Goal: Task Accomplishment & Management: Manage account settings

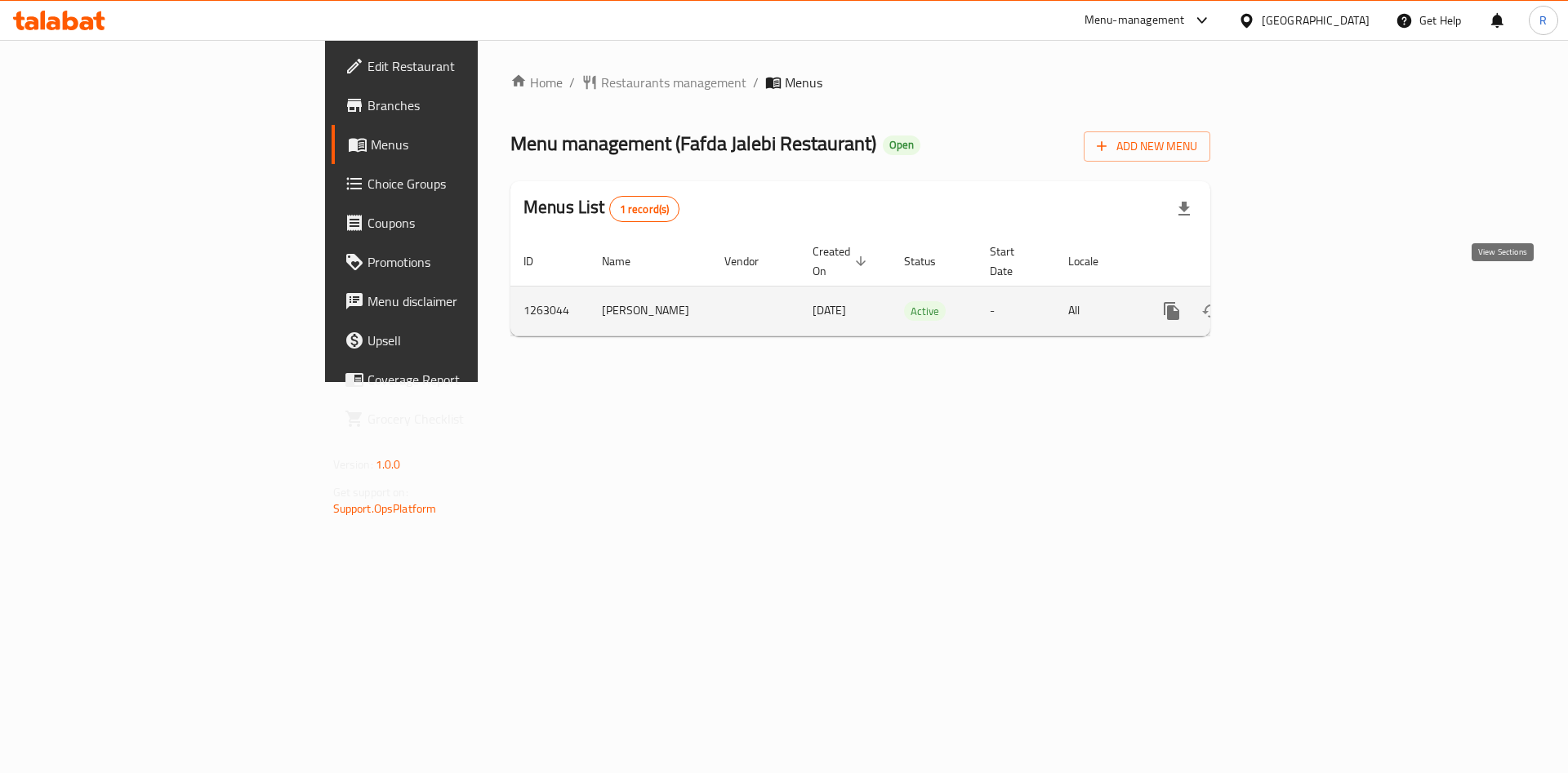
click at [1300, 301] on icon "enhanced table" at bounding box center [1289, 310] width 19 height 19
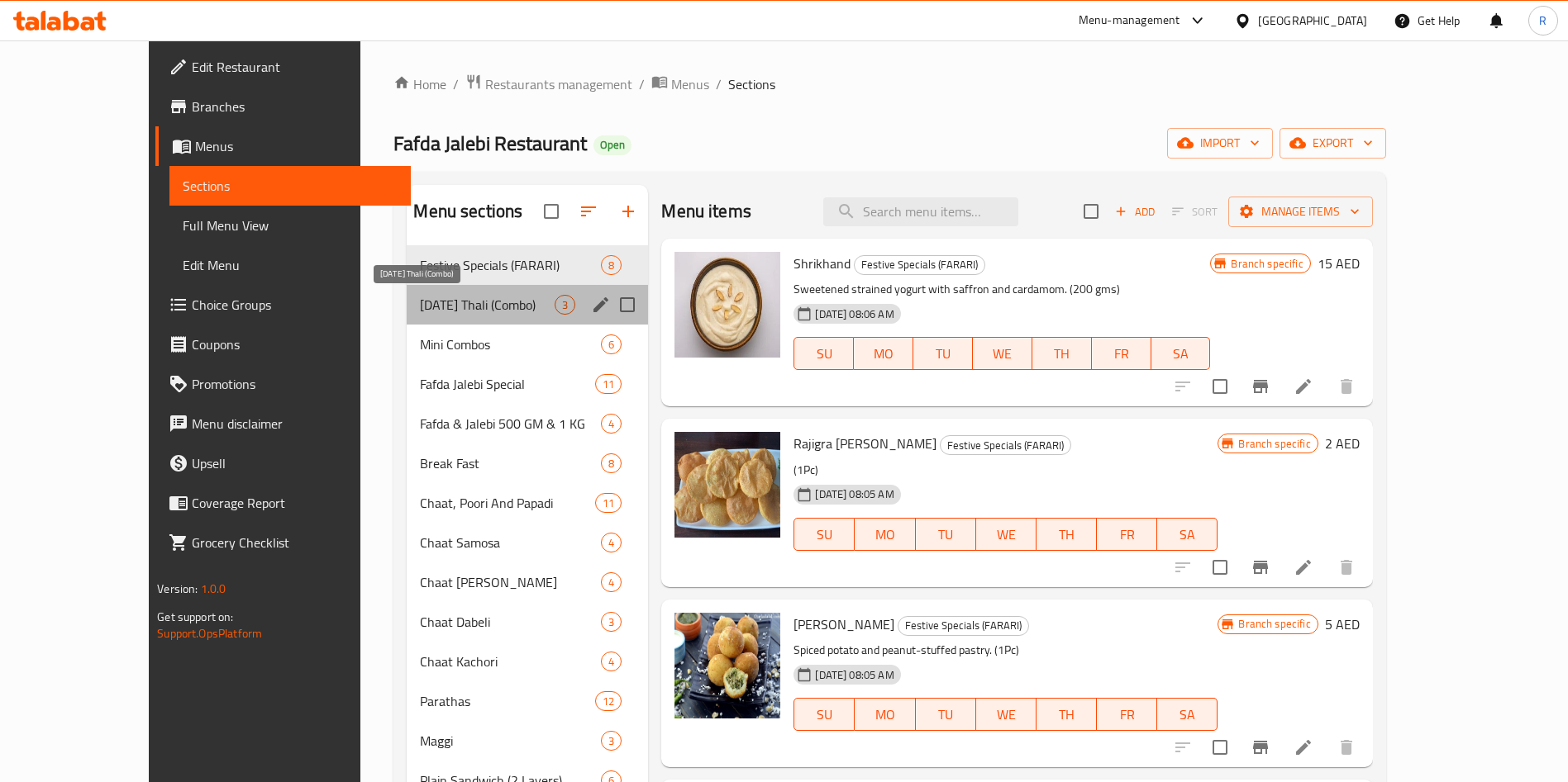
click at [427, 311] on span "Sunday Thali (Combo)" at bounding box center [487, 305] width 134 height 20
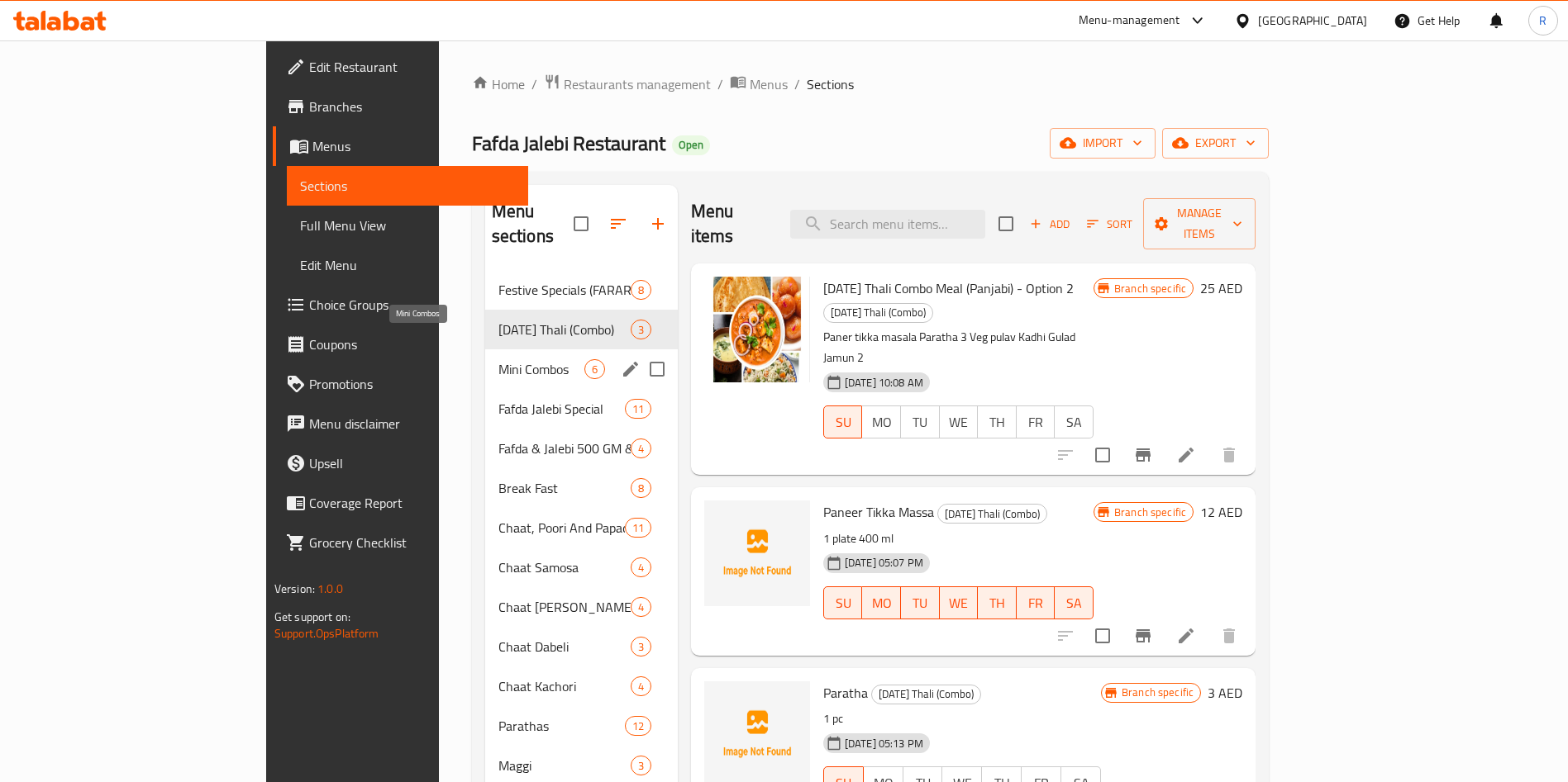
click at [498, 359] on span "Mini Combos" at bounding box center [541, 368] width 86 height 20
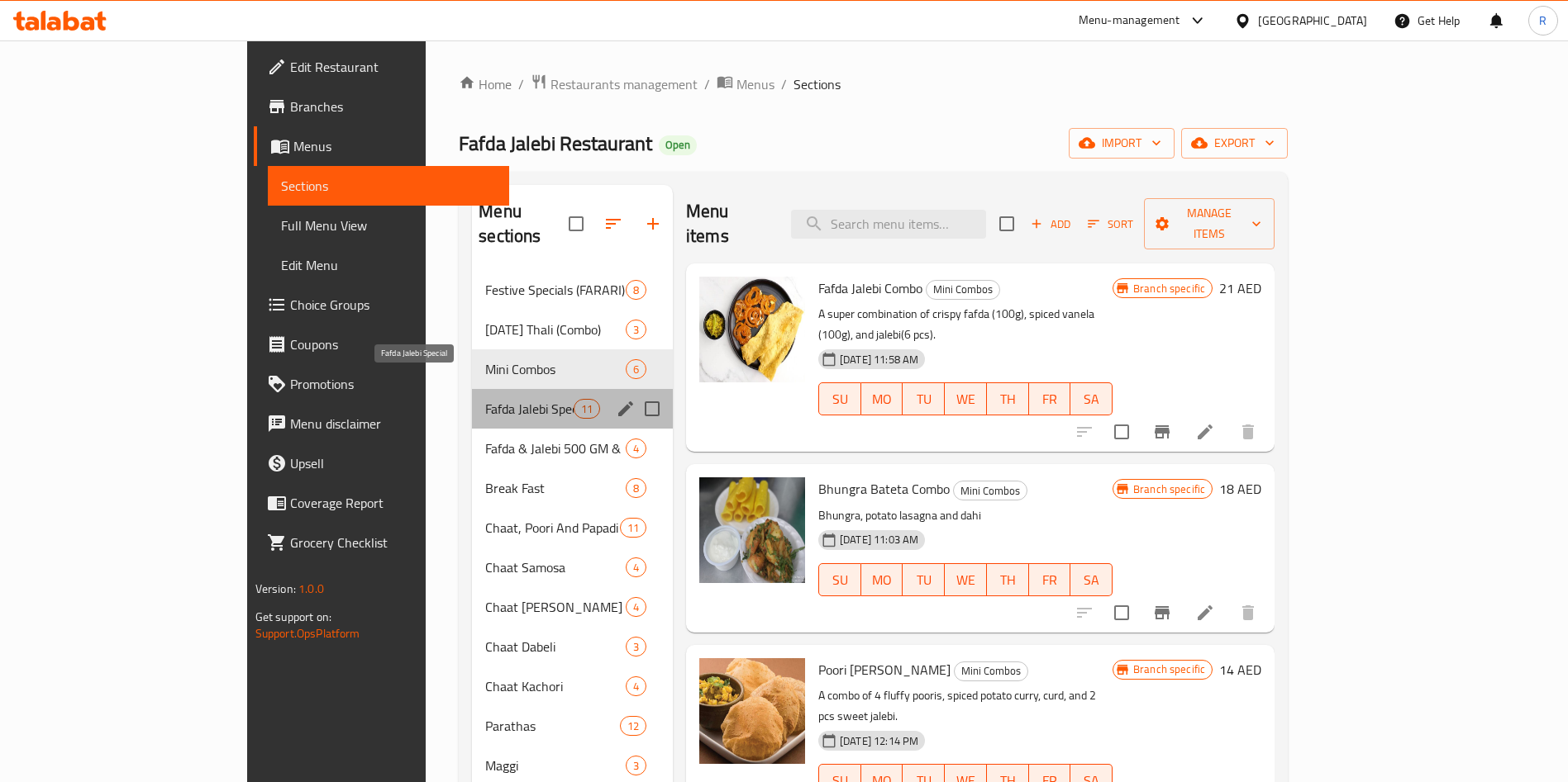
click at [485, 399] on span "Fafda Jalebi Special" at bounding box center [529, 408] width 88 height 20
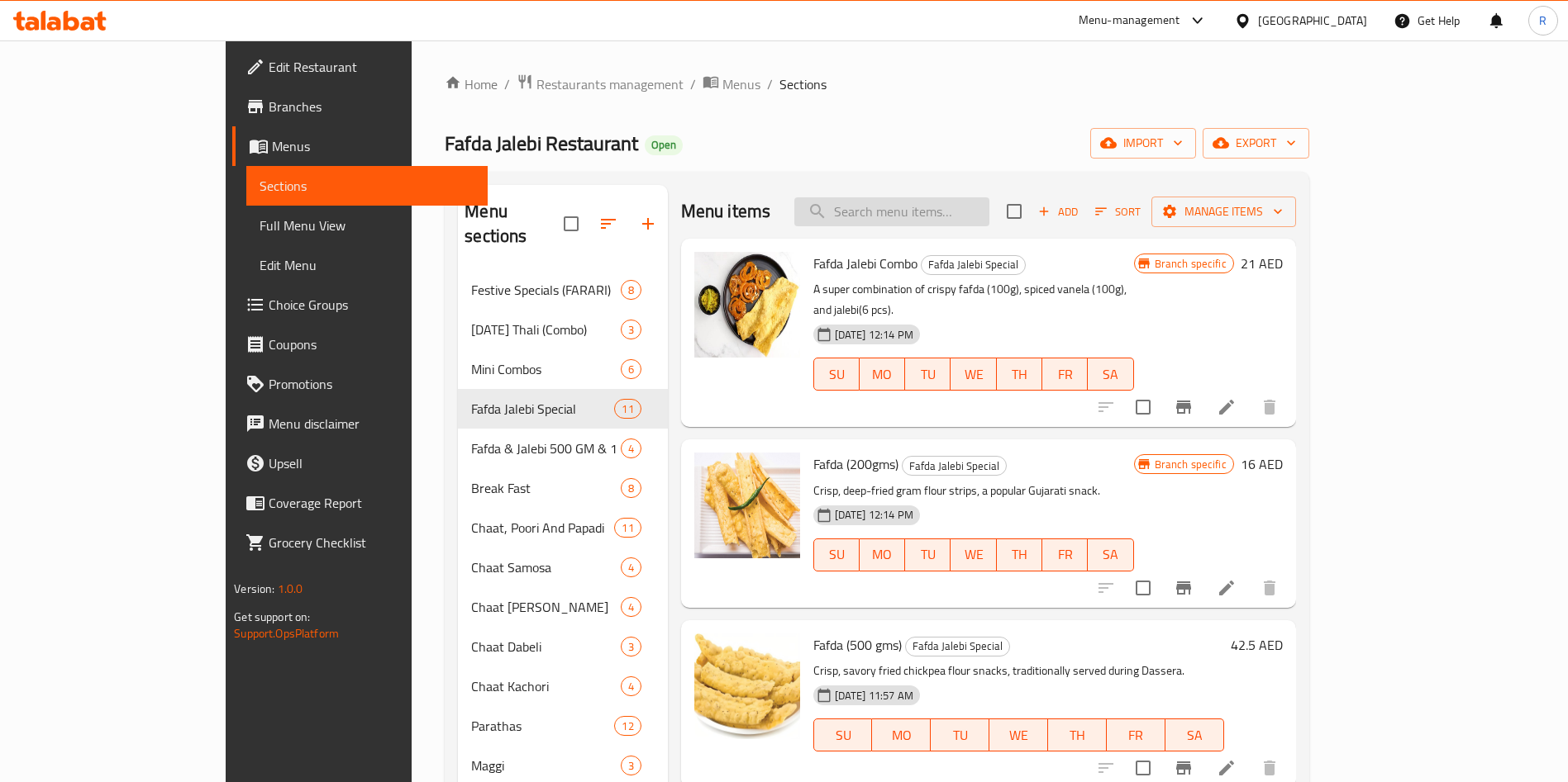
click at [978, 212] on input "search" at bounding box center [891, 212] width 195 height 29
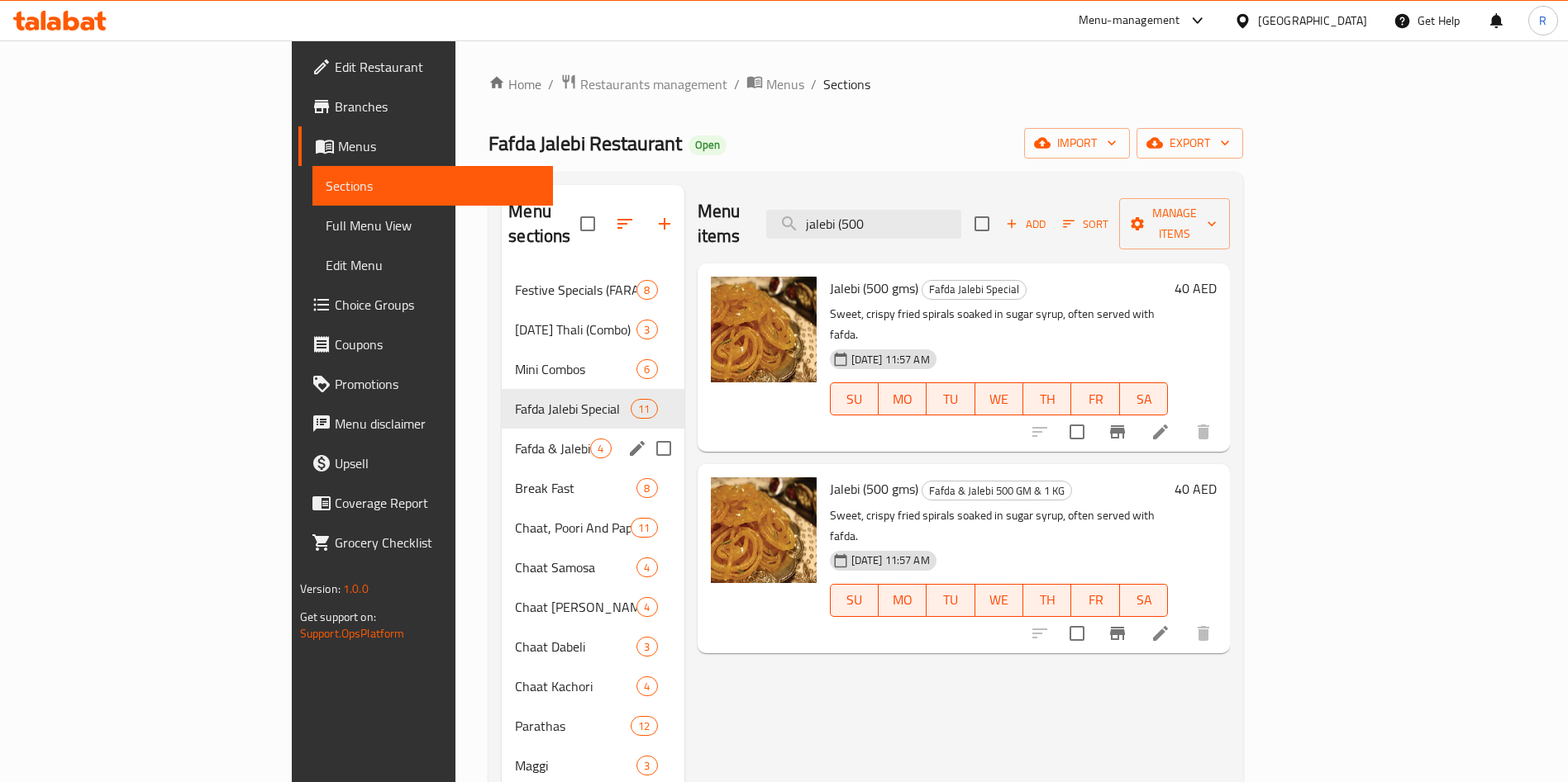
type input "jalebi (500"
click at [515, 438] on span "Fafda & Jalebi 500 GM & 1 KG" at bounding box center [552, 448] width 75 height 20
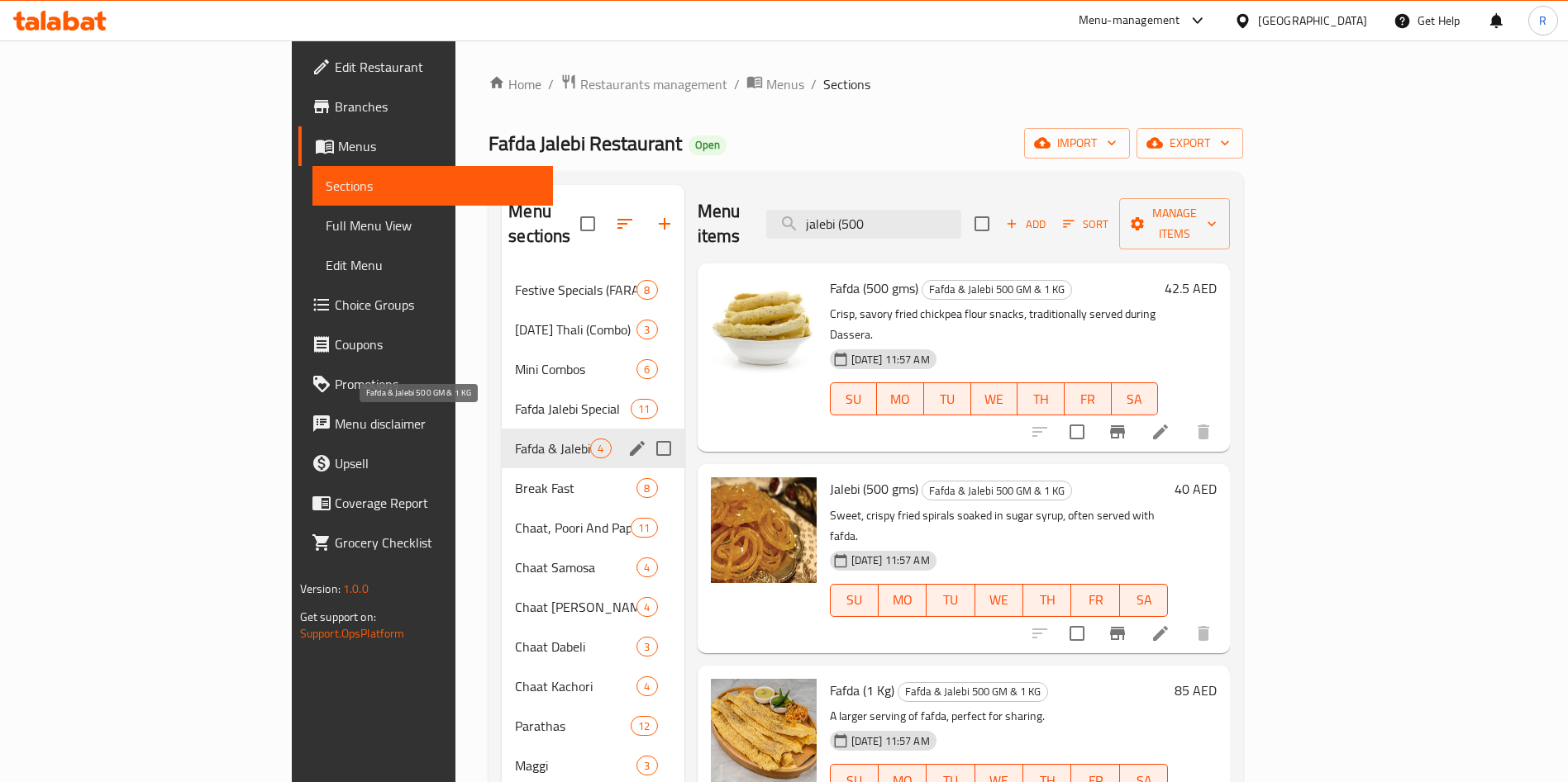
click at [515, 438] on span "Fafda & Jalebi 500 GM & 1 KG" at bounding box center [552, 448] width 75 height 20
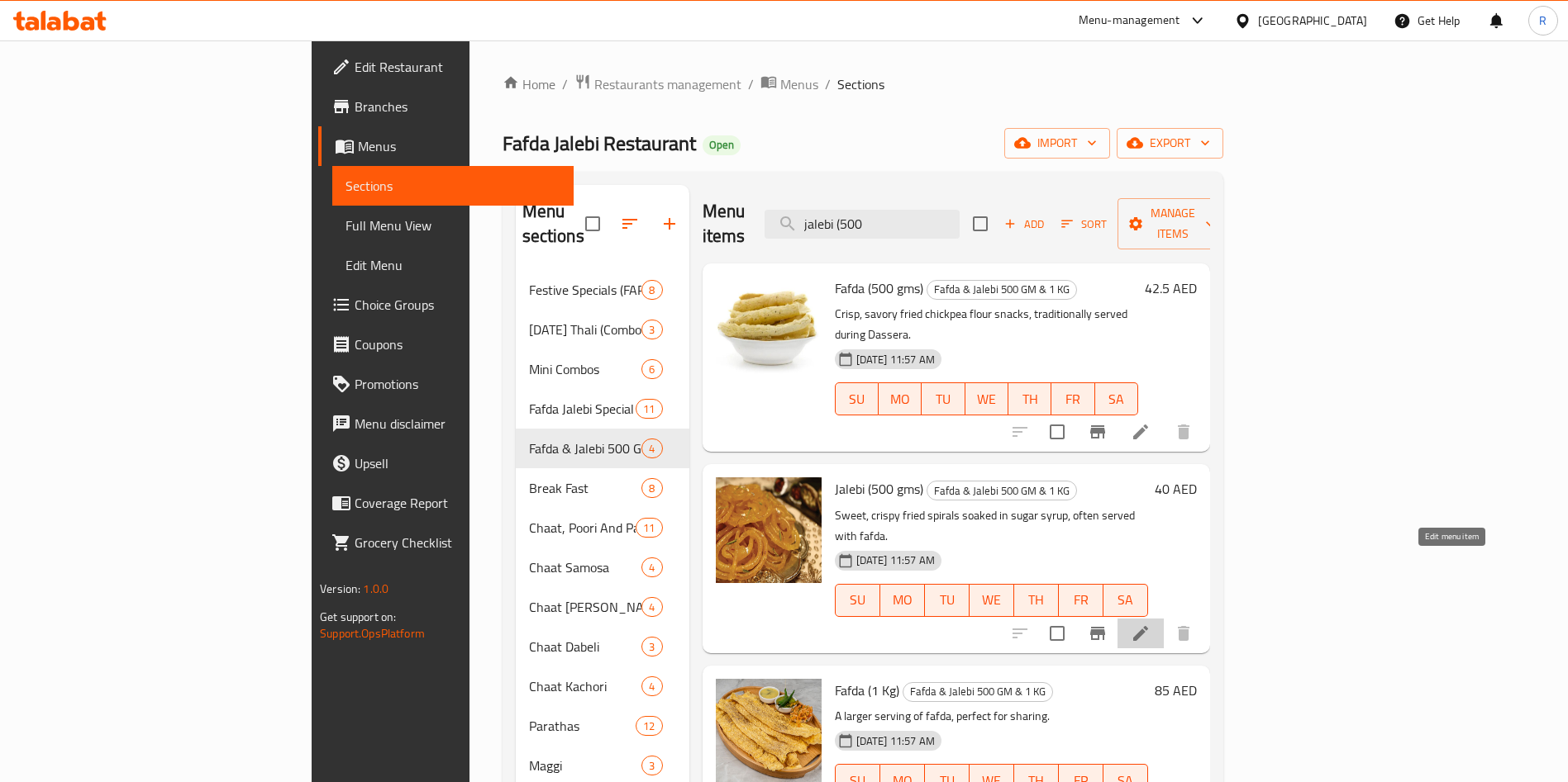
click at [1150, 624] on icon at bounding box center [1140, 633] width 20 height 20
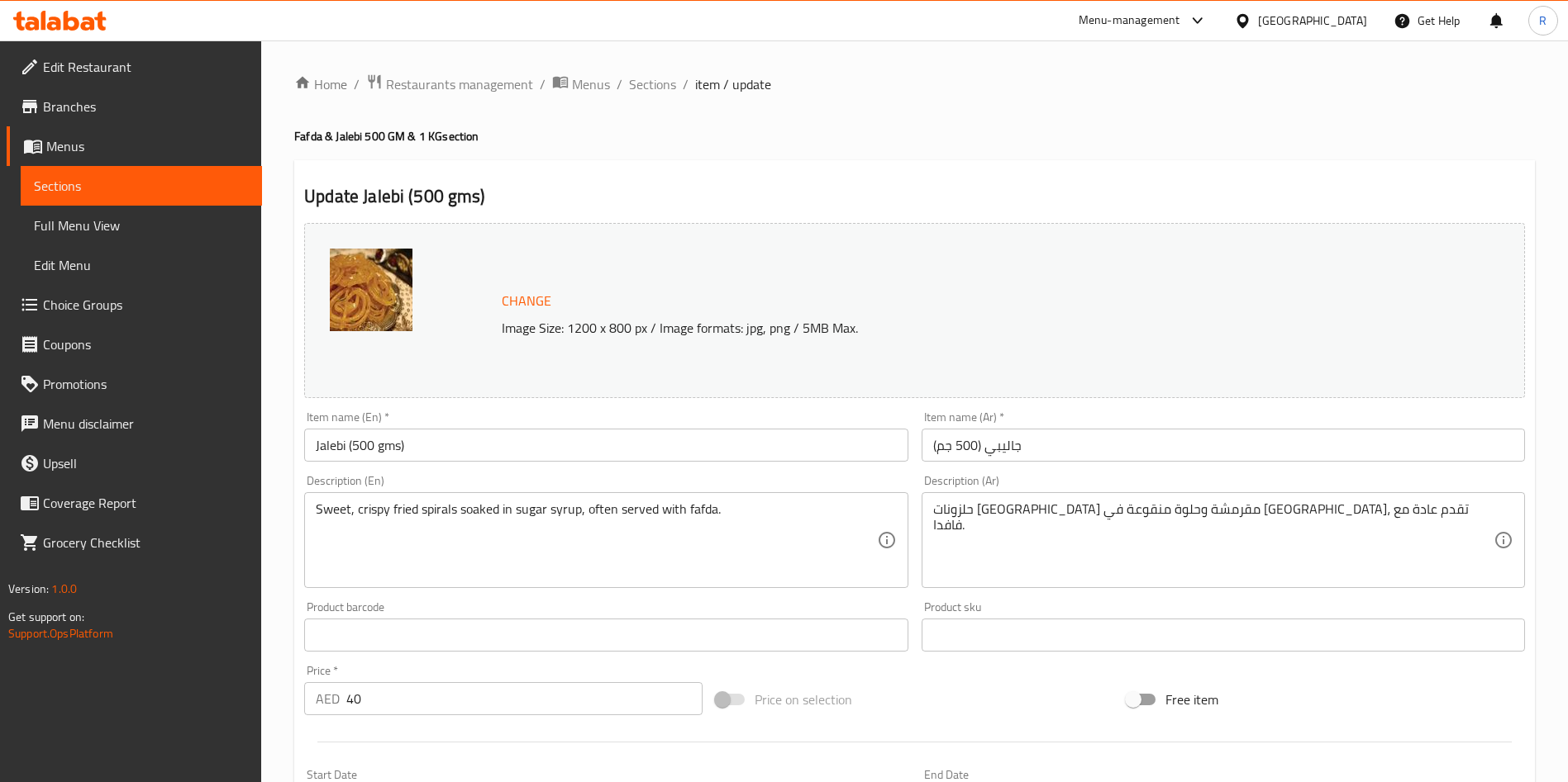
scroll to position [248, 0]
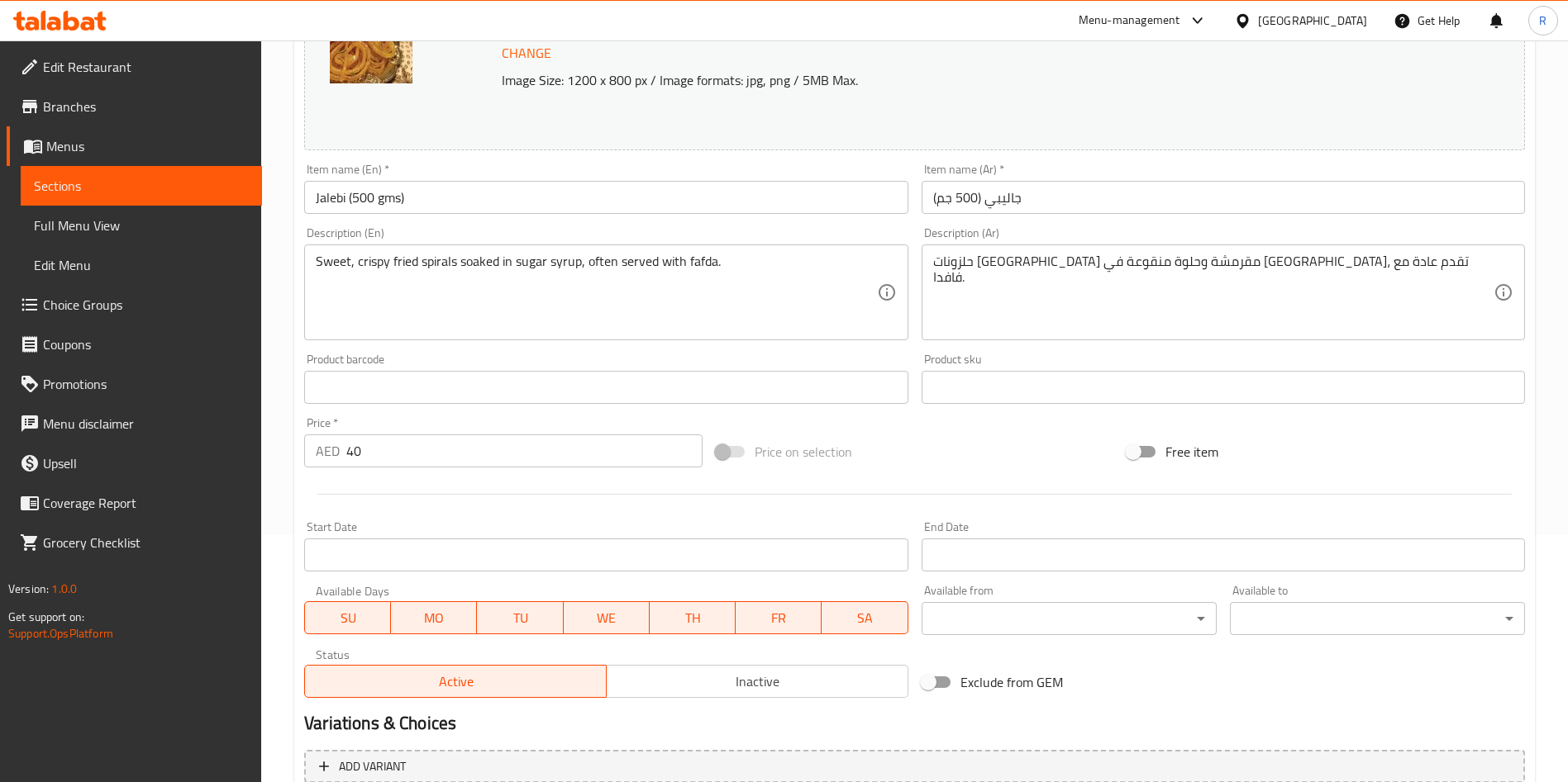
click at [721, 696] on button "Inactive" at bounding box center [757, 681] width 302 height 33
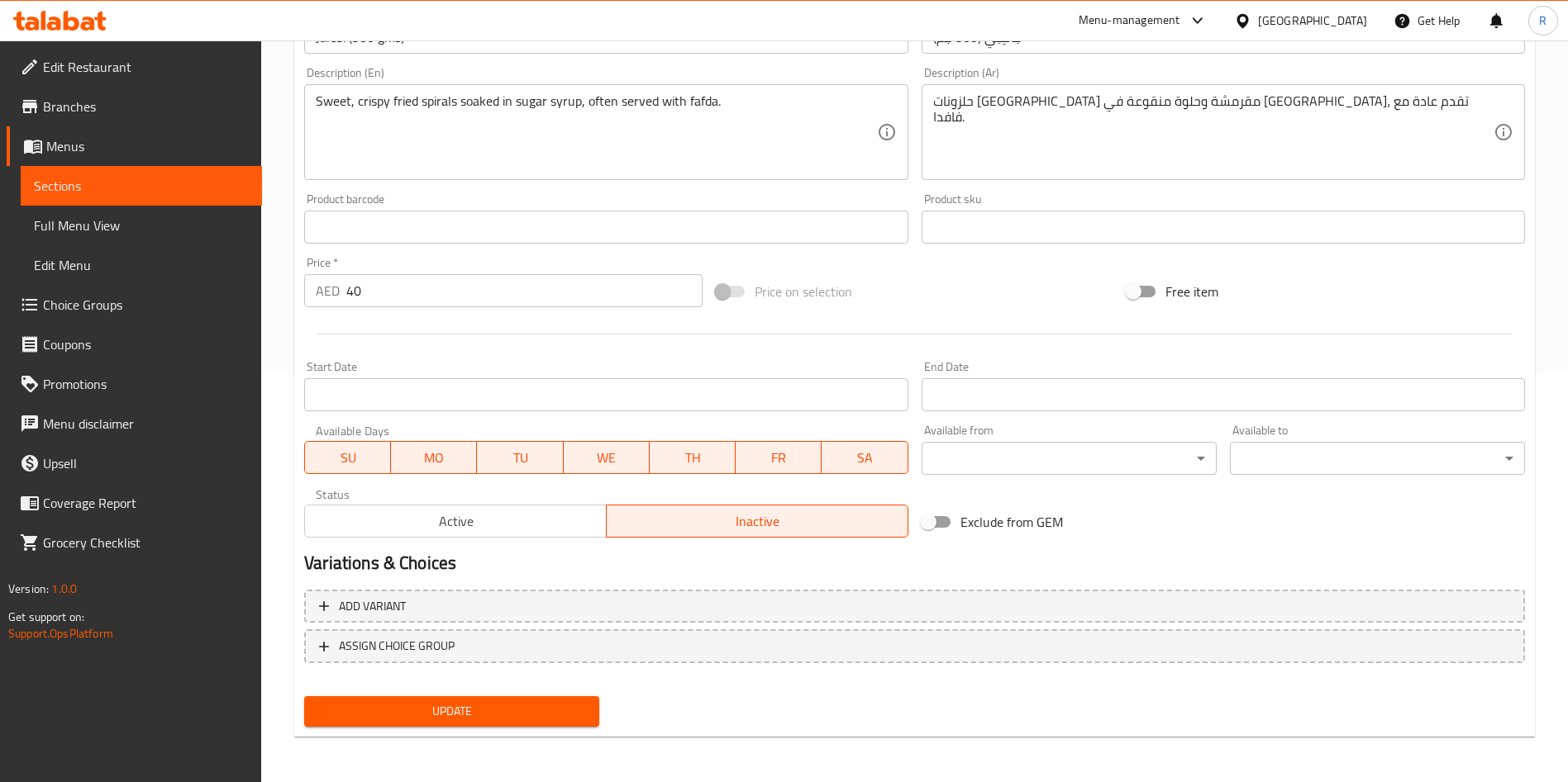
scroll to position [409, 0]
click at [512, 698] on button "Update" at bounding box center [451, 711] width 295 height 31
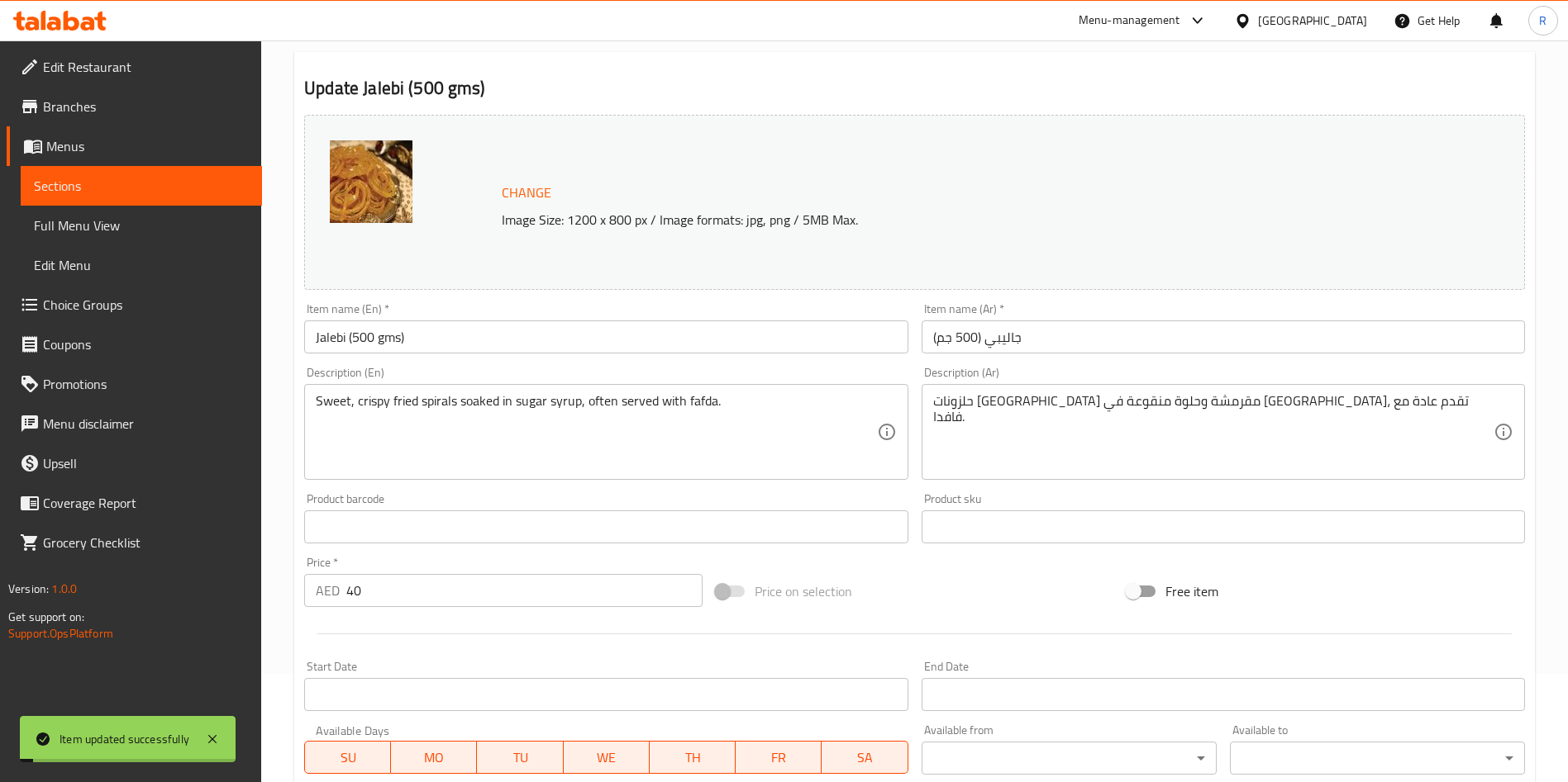
scroll to position [0, 0]
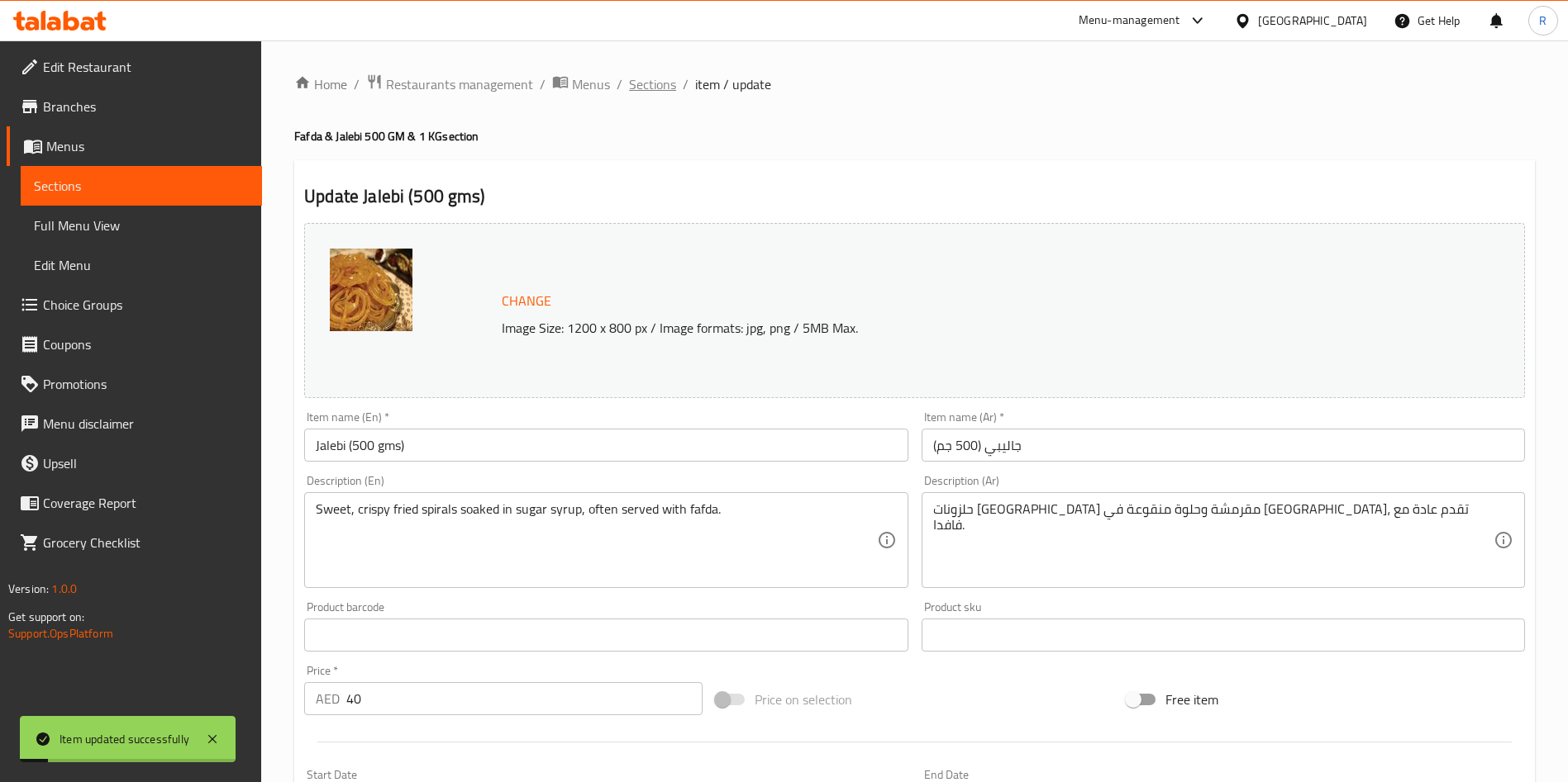
click at [648, 76] on span "Sections" at bounding box center [652, 83] width 47 height 20
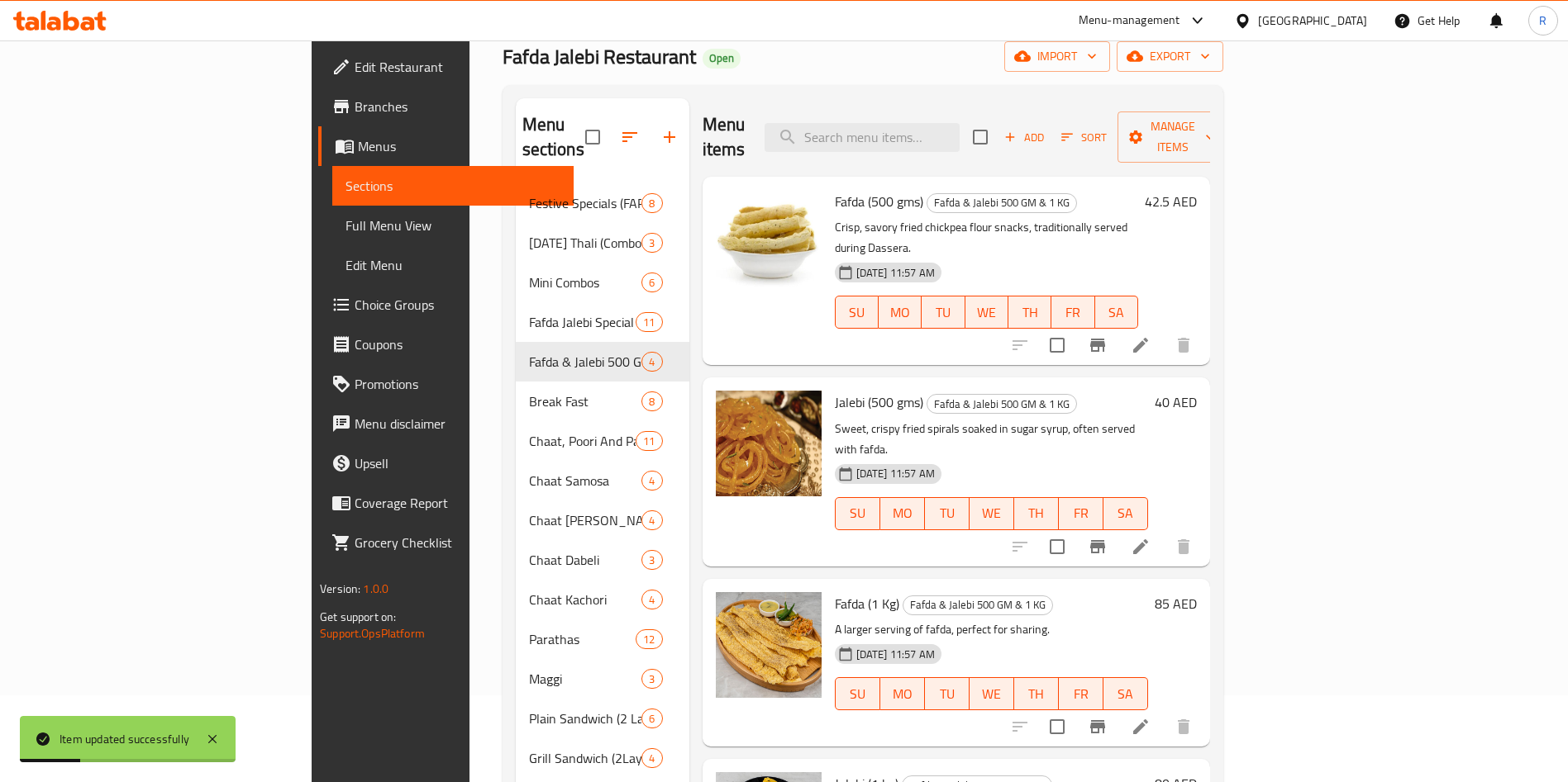
scroll to position [248, 0]
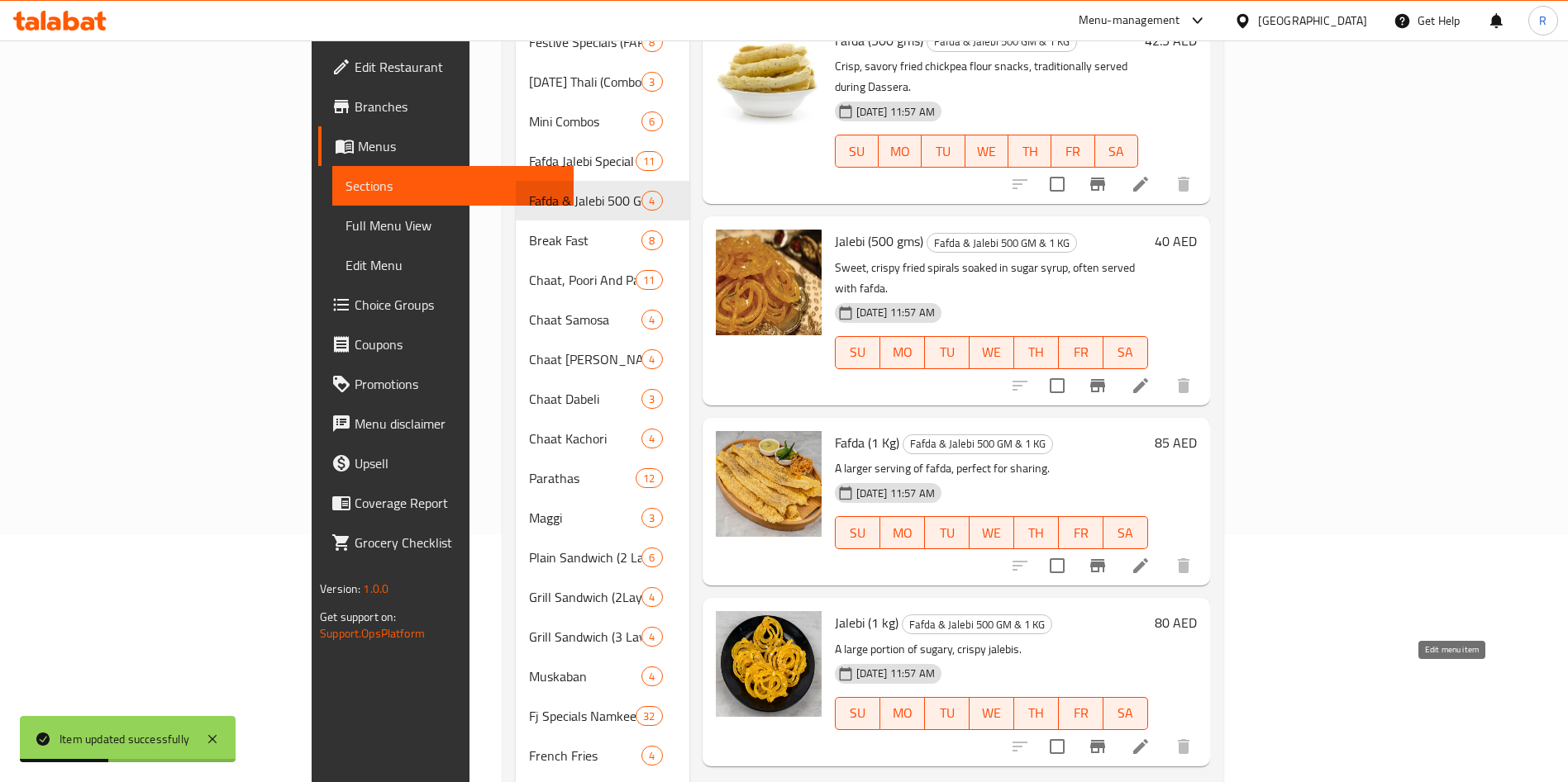
click at [1150, 737] on icon at bounding box center [1140, 746] width 20 height 20
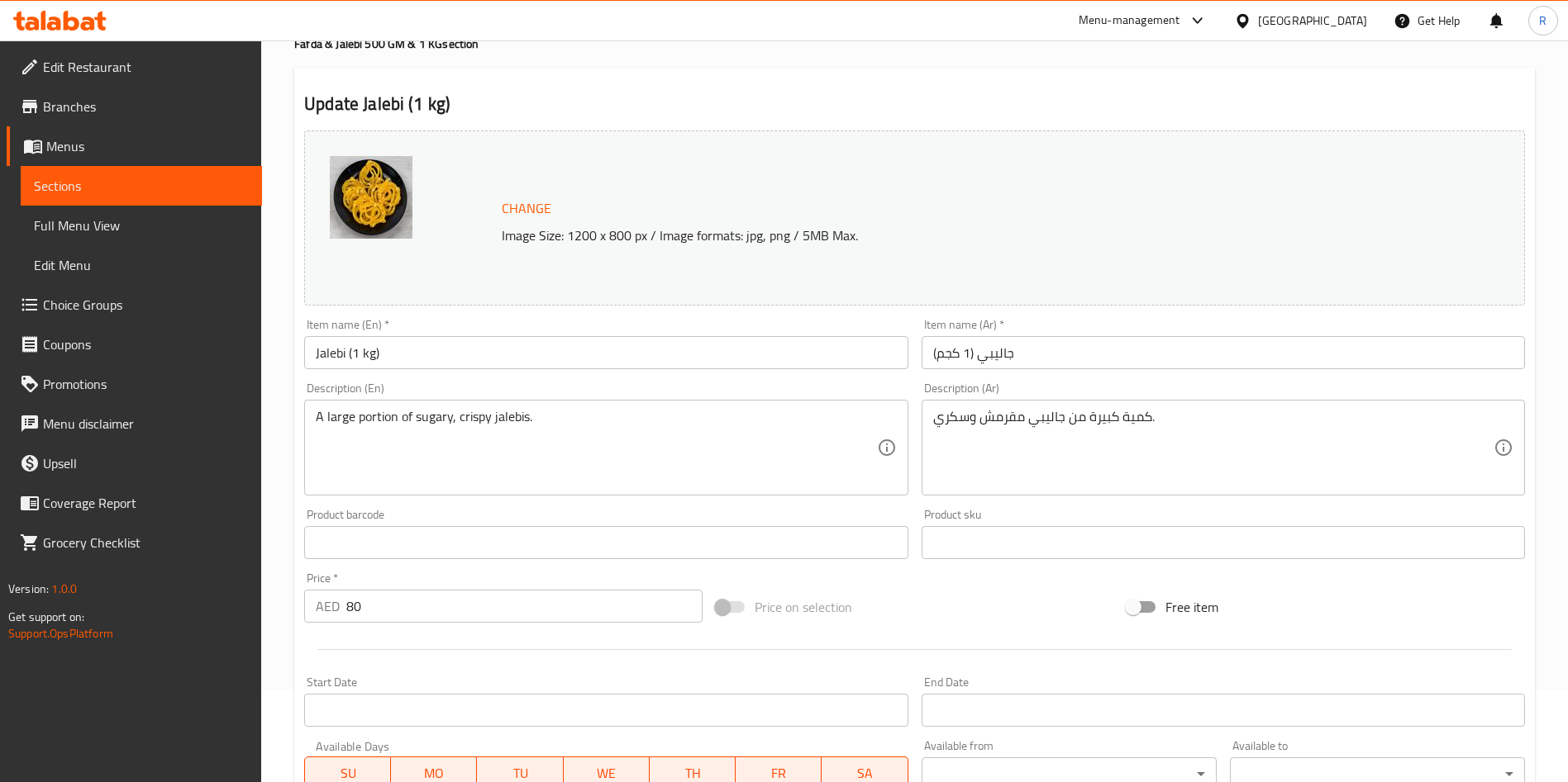
scroll to position [372, 0]
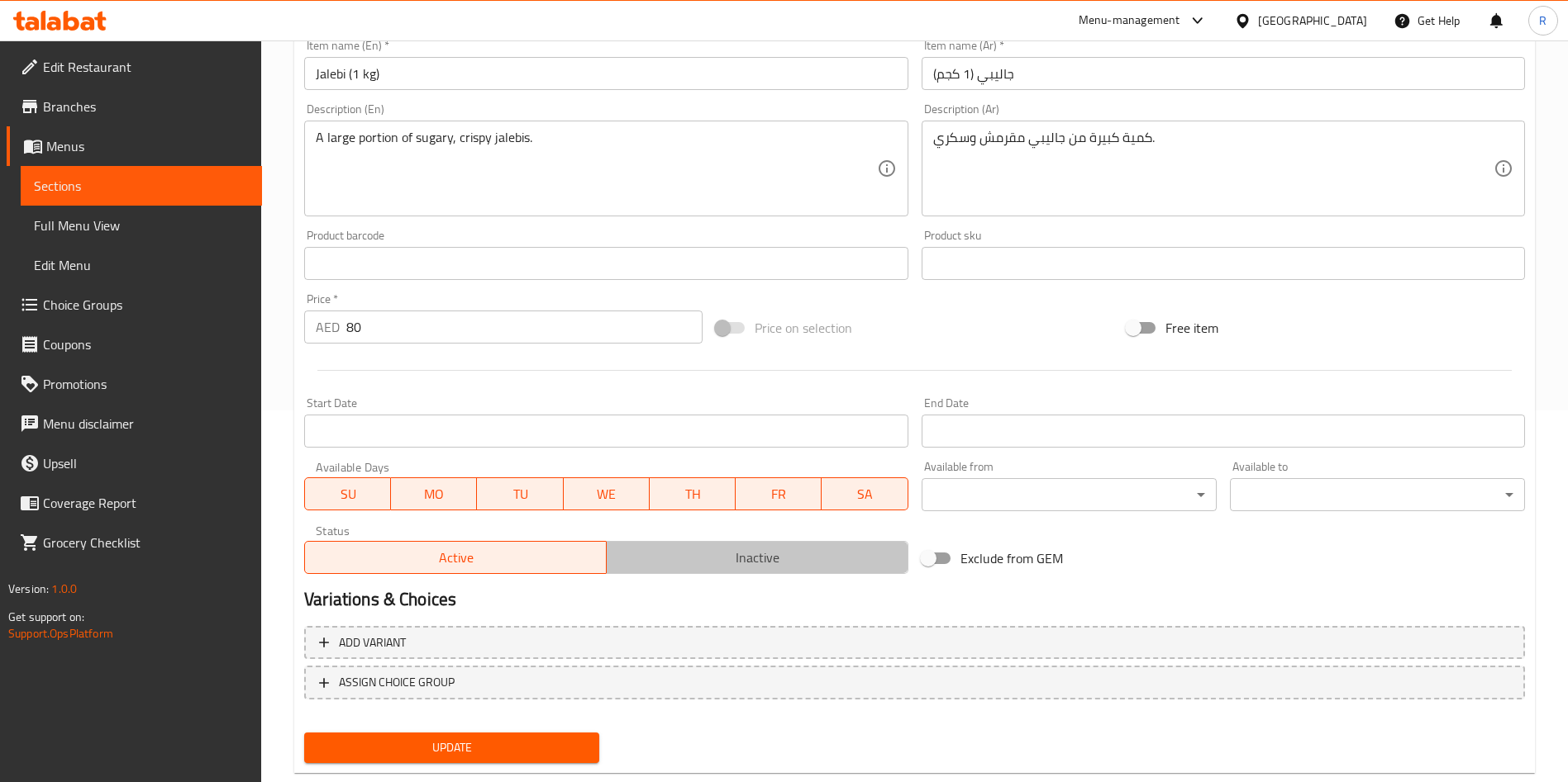
click at [655, 554] on span "Inactive" at bounding box center [757, 558] width 289 height 24
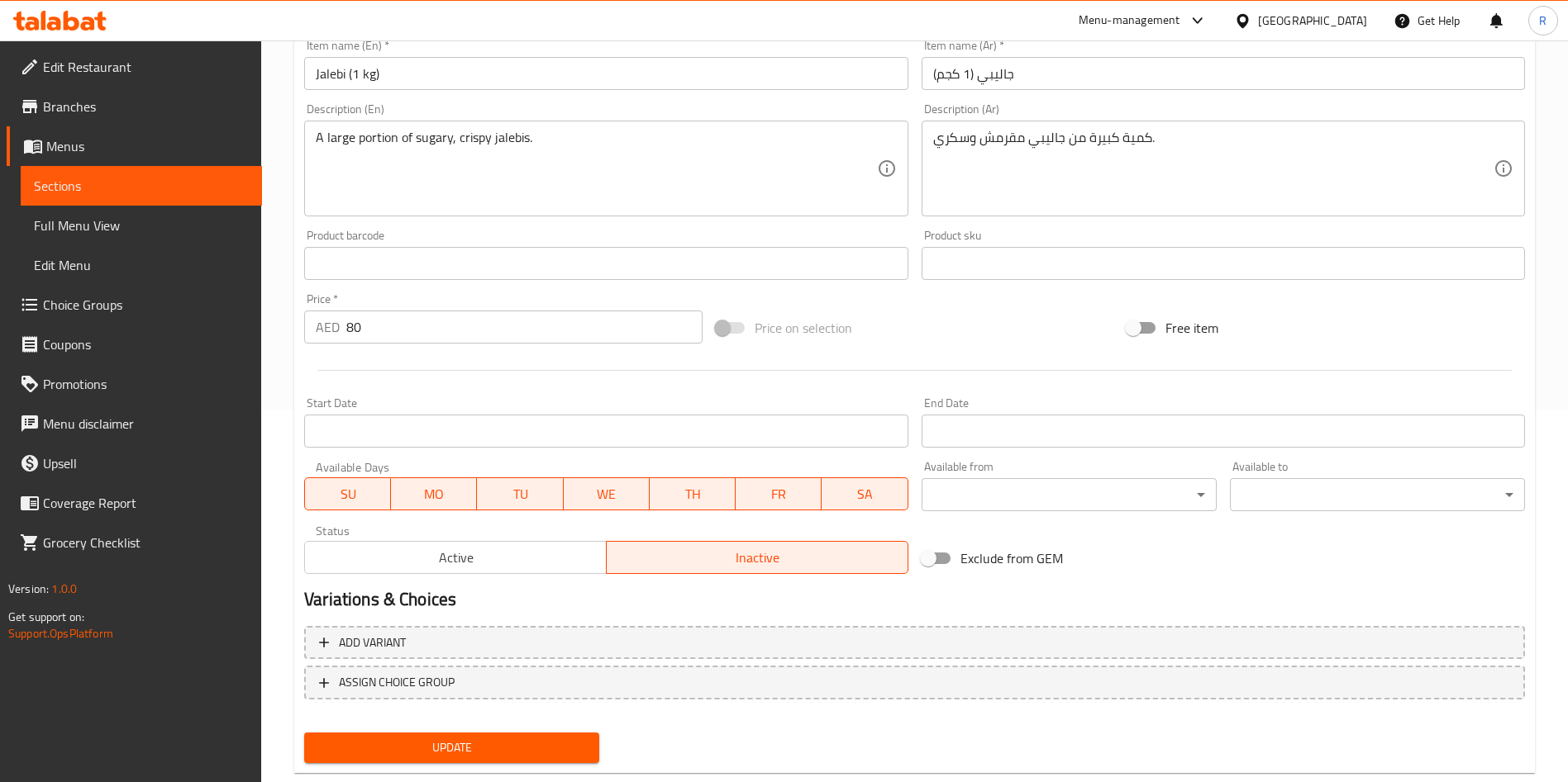
click at [544, 739] on span "Update" at bounding box center [452, 748] width 269 height 20
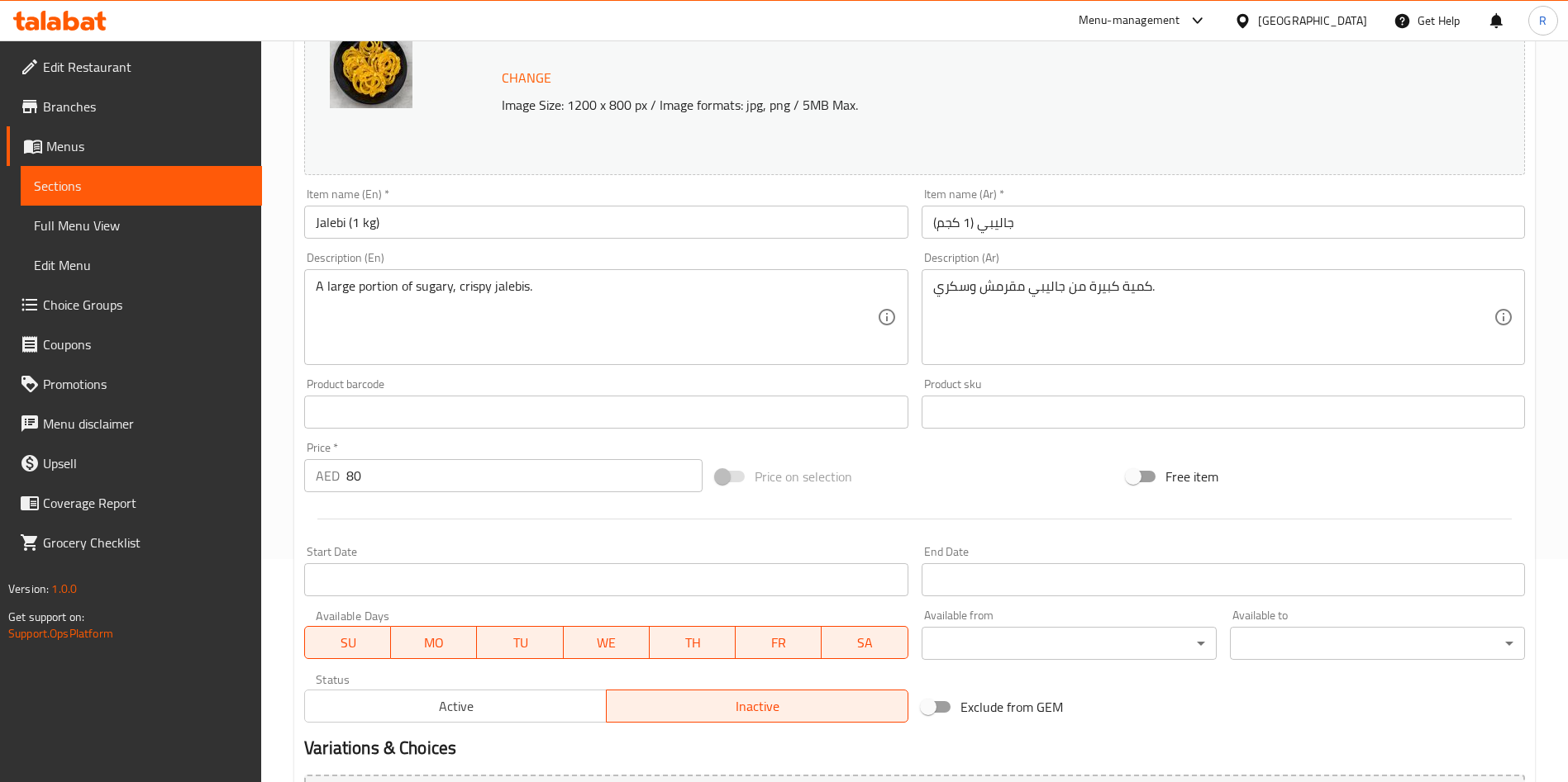
scroll to position [0, 0]
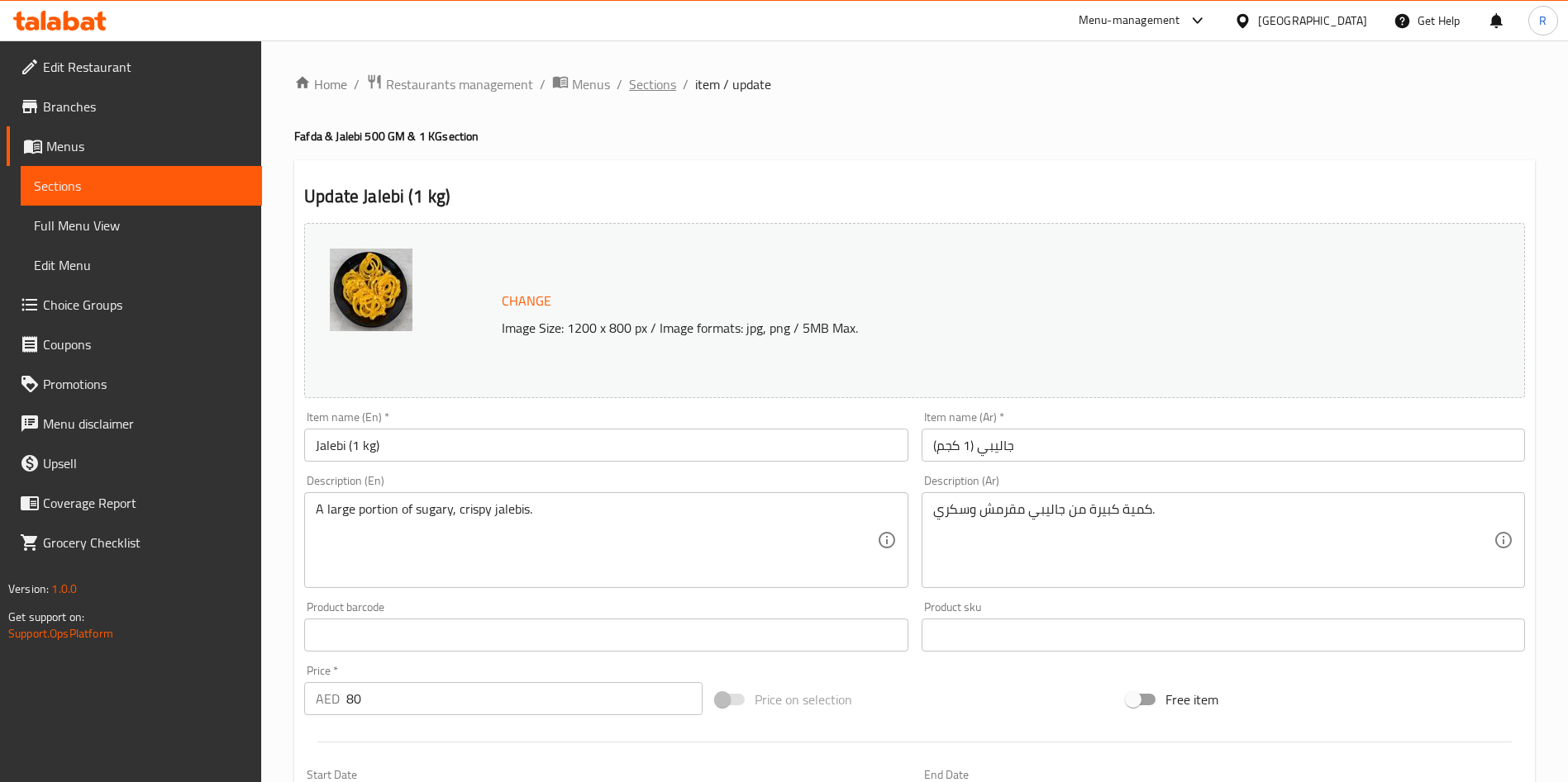
click at [647, 84] on span "Sections" at bounding box center [652, 83] width 47 height 20
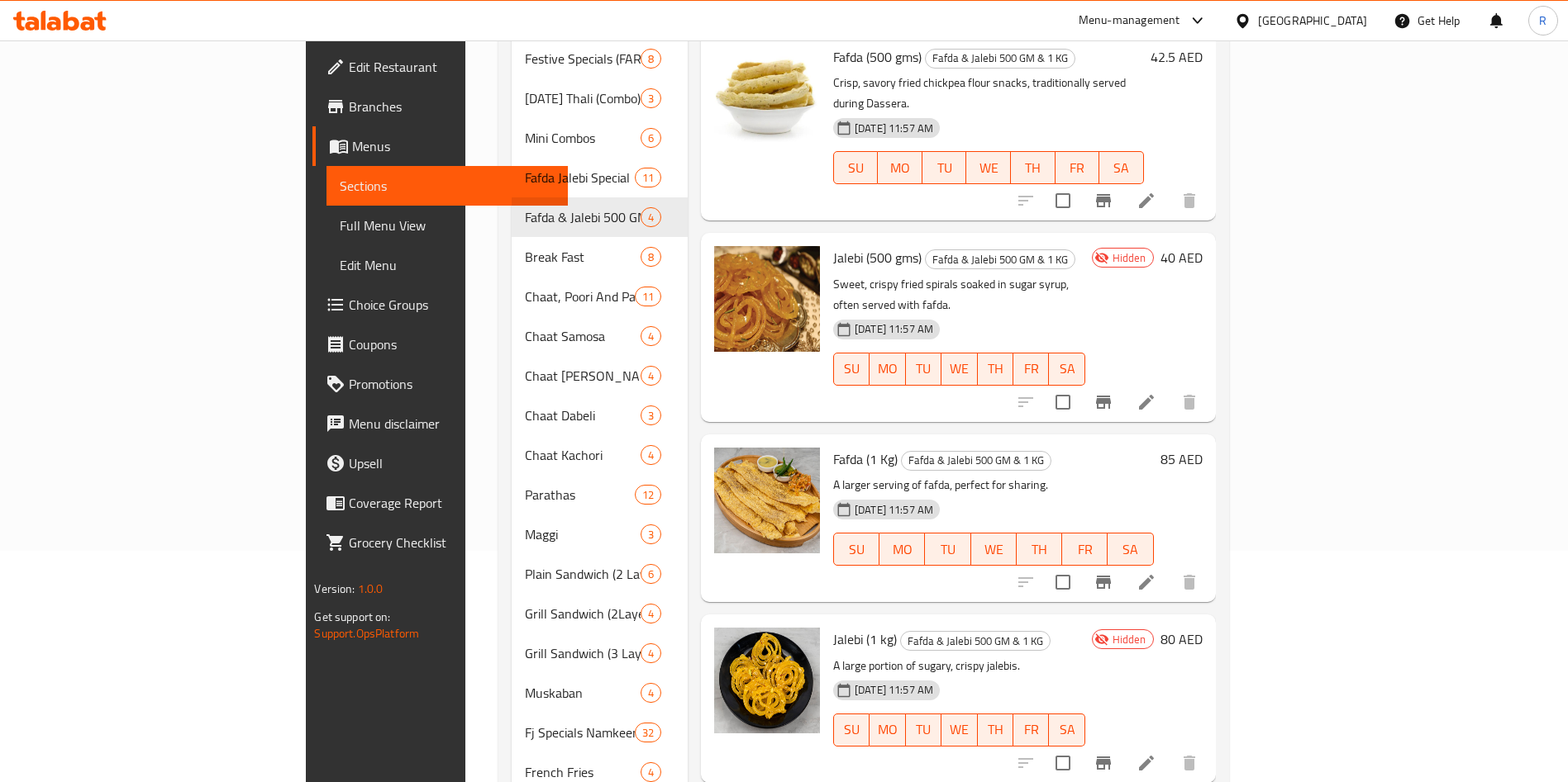
scroll to position [100, 0]
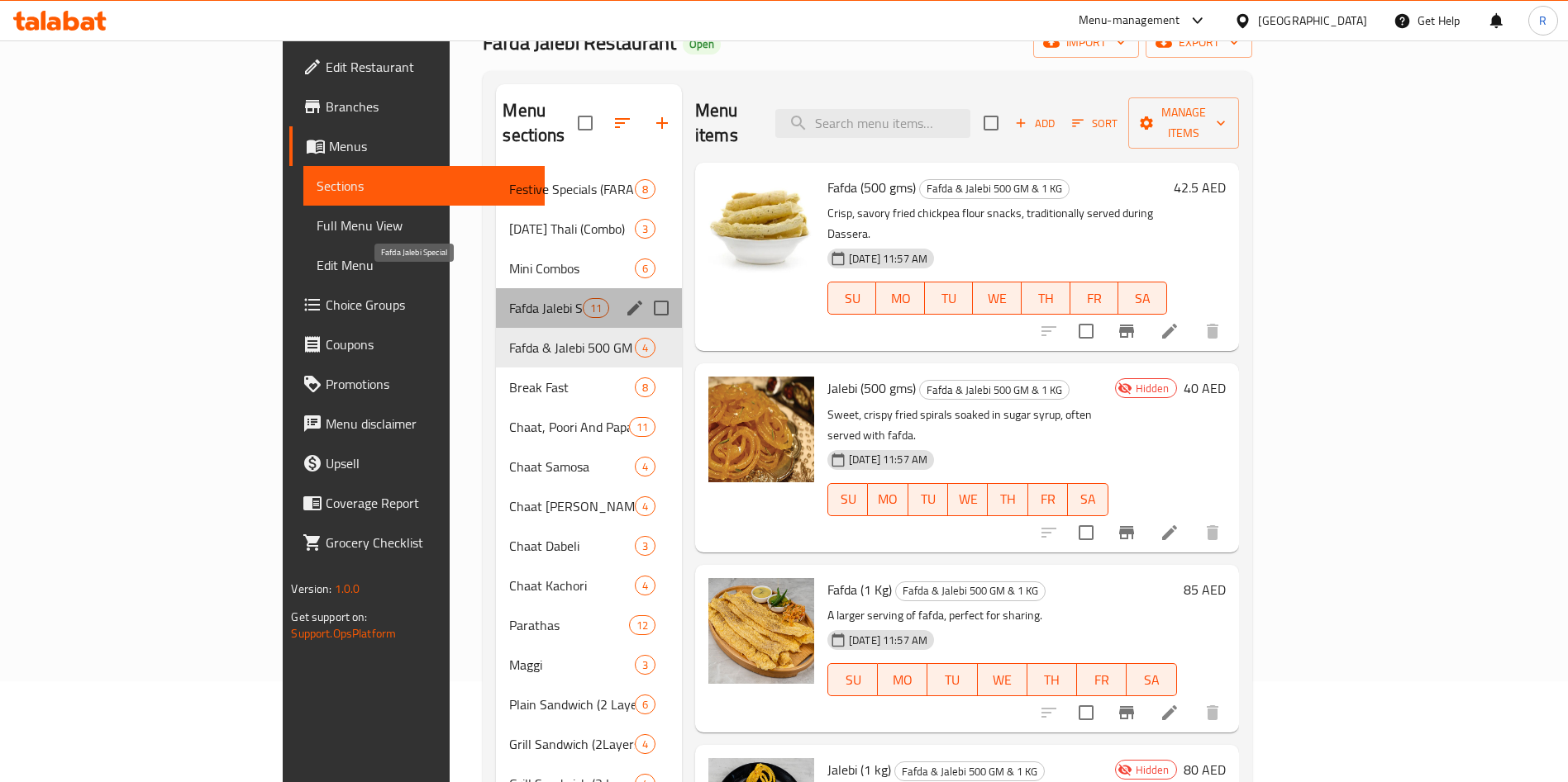
click at [509, 298] on span "Fafda Jalebi Special" at bounding box center [545, 307] width 72 height 20
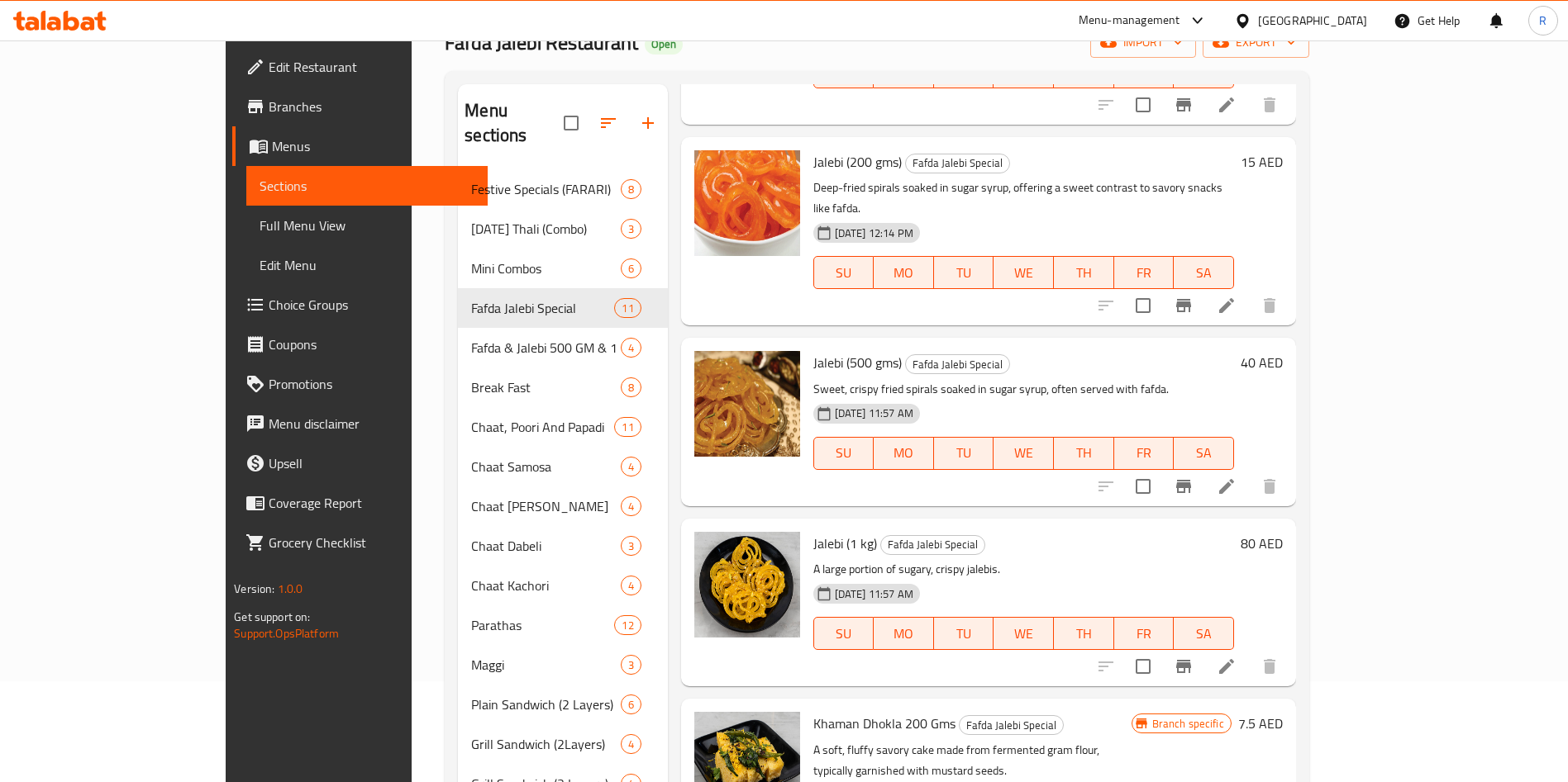
scroll to position [867, 0]
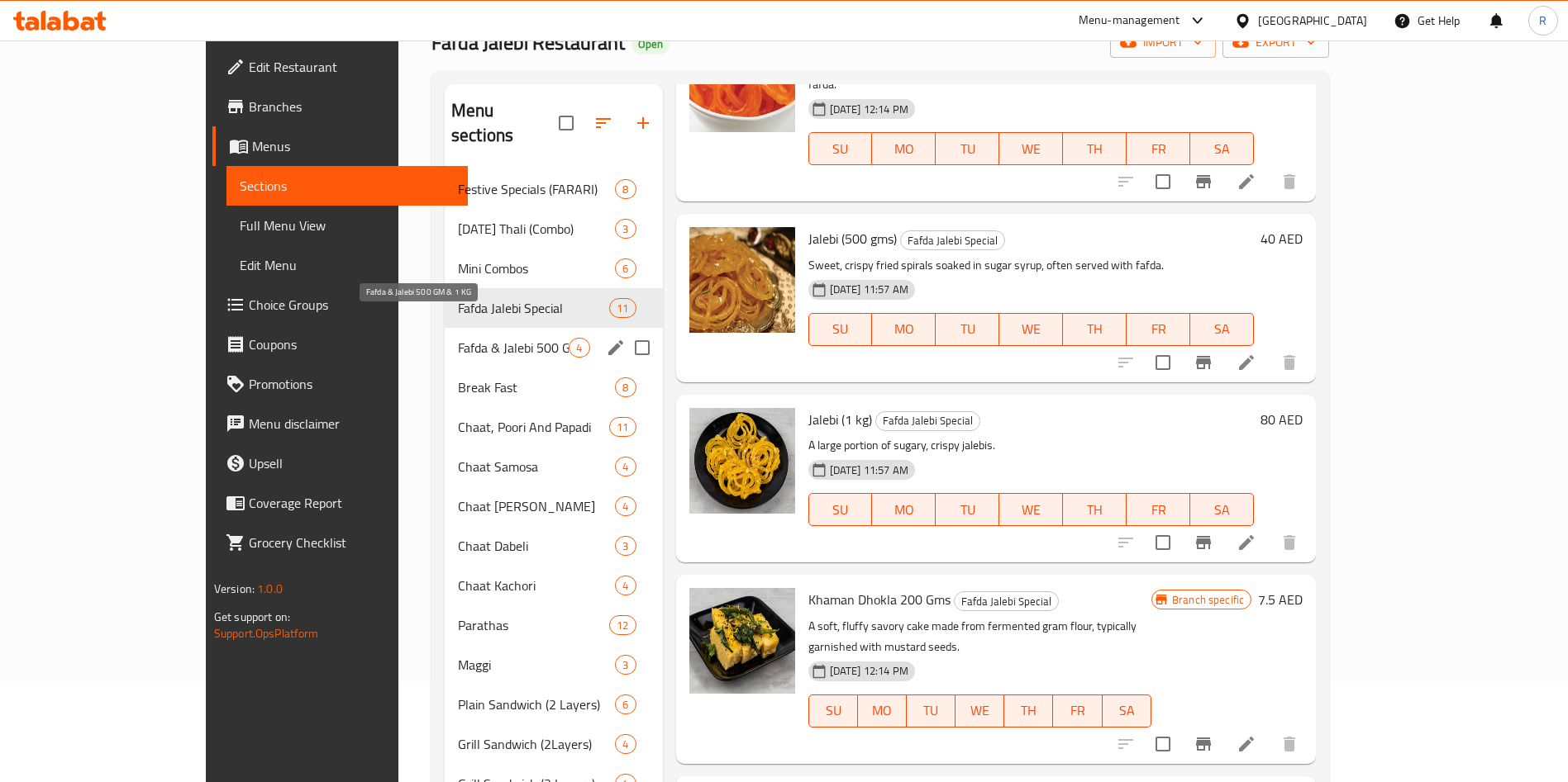
click at [458, 338] on span "Fafda & Jalebi 500 GM & 1 KG" at bounding box center [513, 347] width 111 height 20
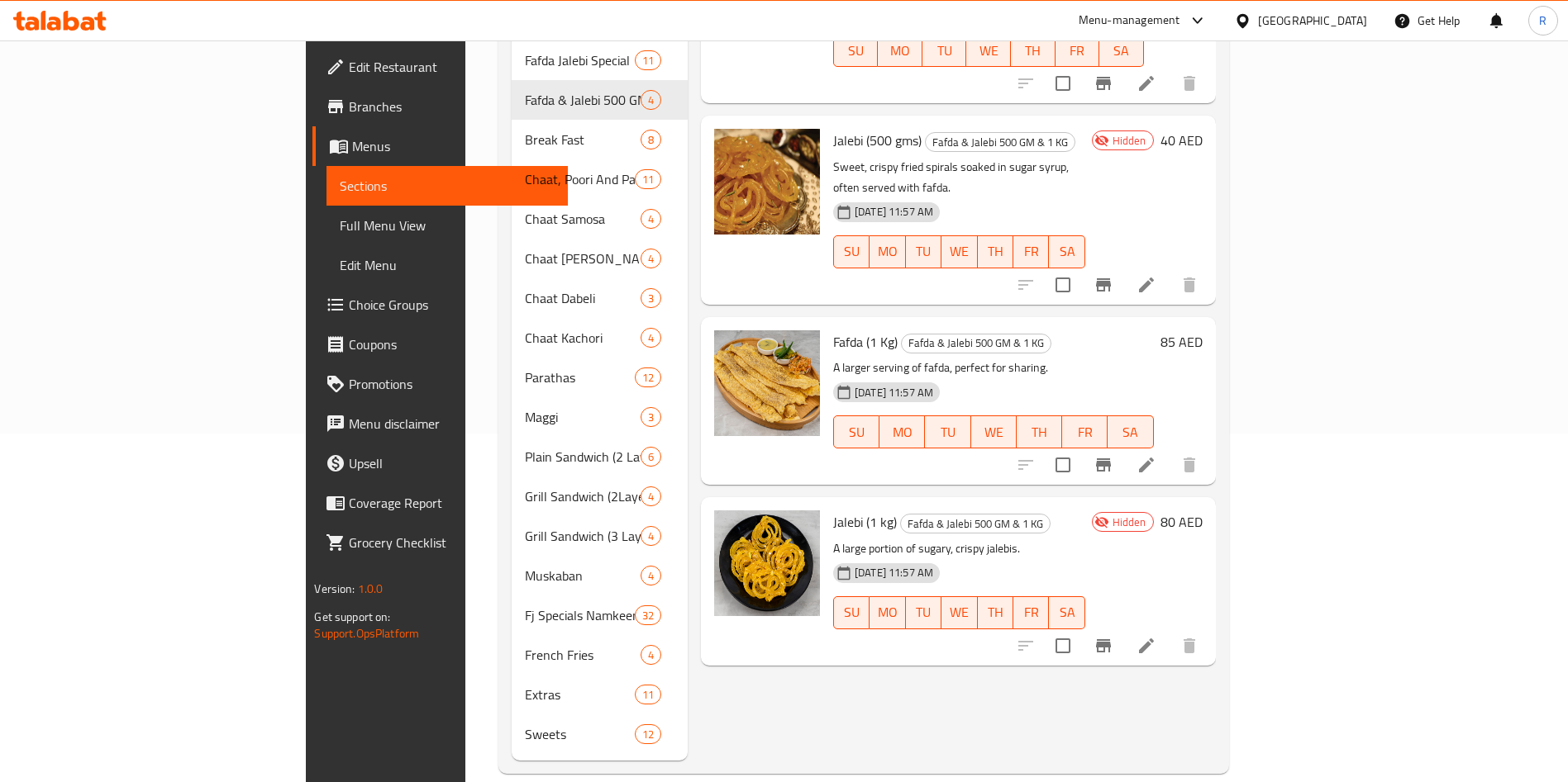
scroll to position [225, 0]
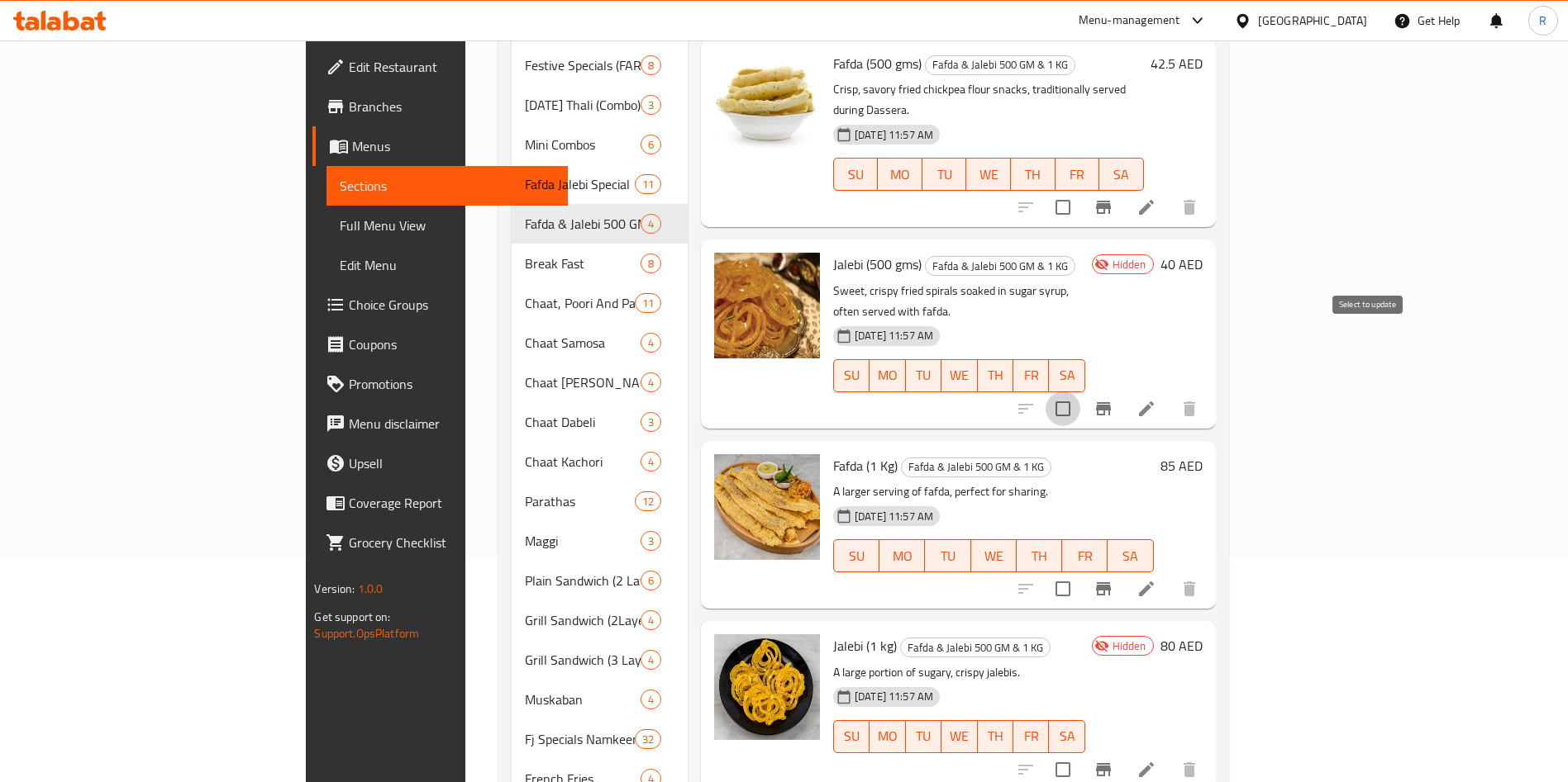
click at [1080, 391] on input "checkbox" at bounding box center [1062, 408] width 35 height 35
checkbox input "true"
click at [1080, 752] on input "checkbox" at bounding box center [1062, 769] width 35 height 35
checkbox input "true"
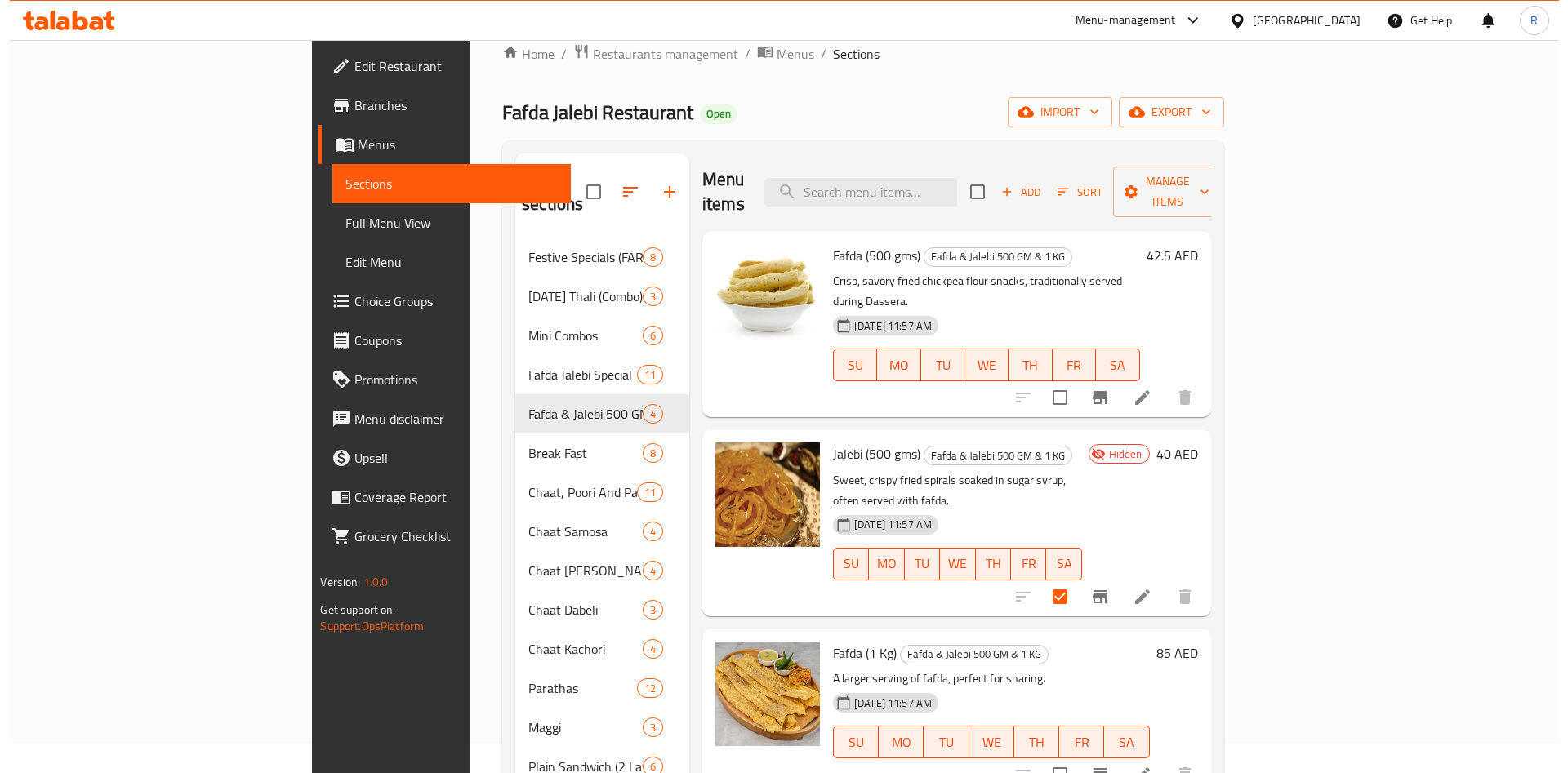
scroll to position [0, 0]
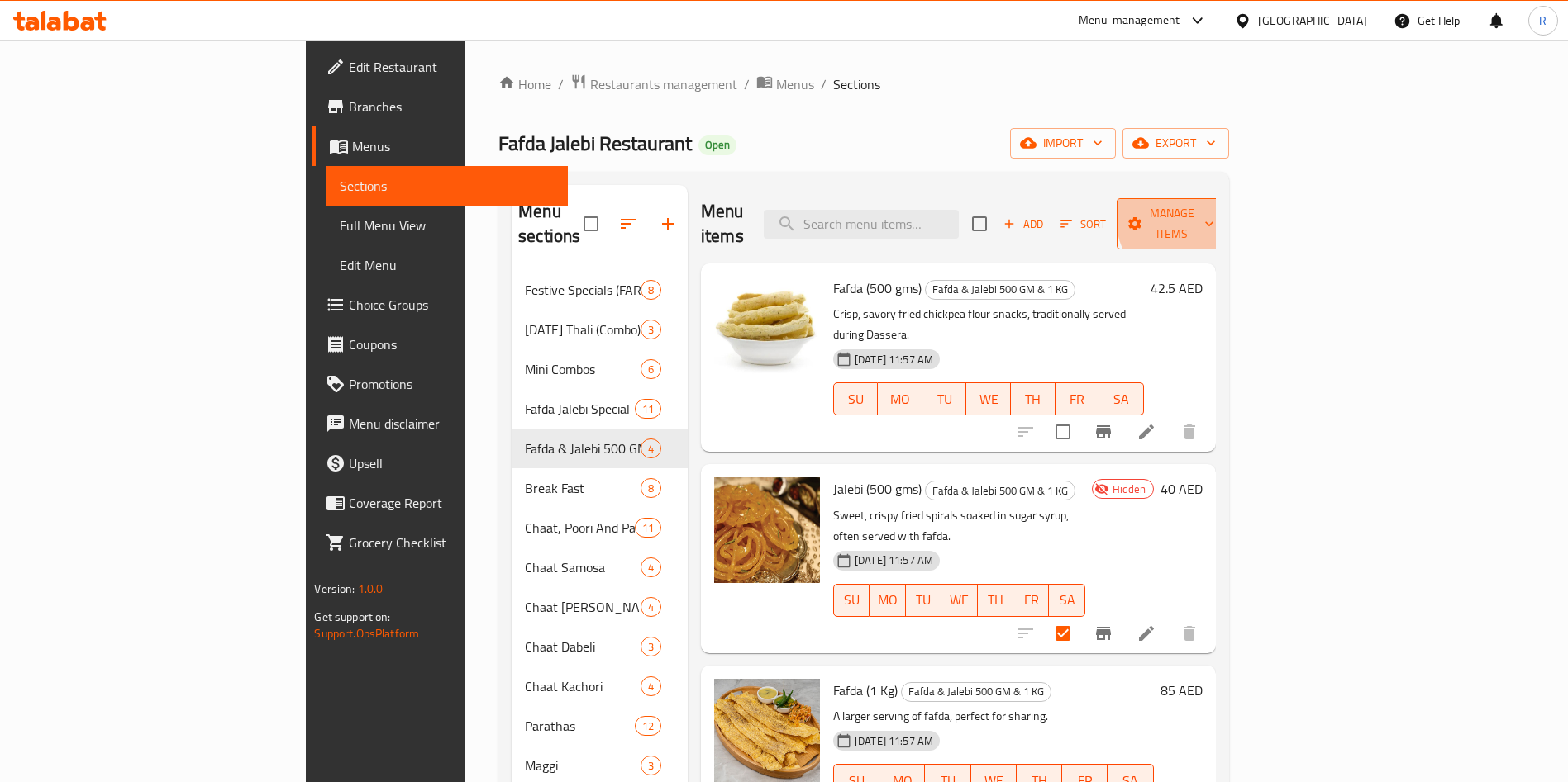
click at [1214, 210] on span "Manage items" at bounding box center [1171, 224] width 84 height 42
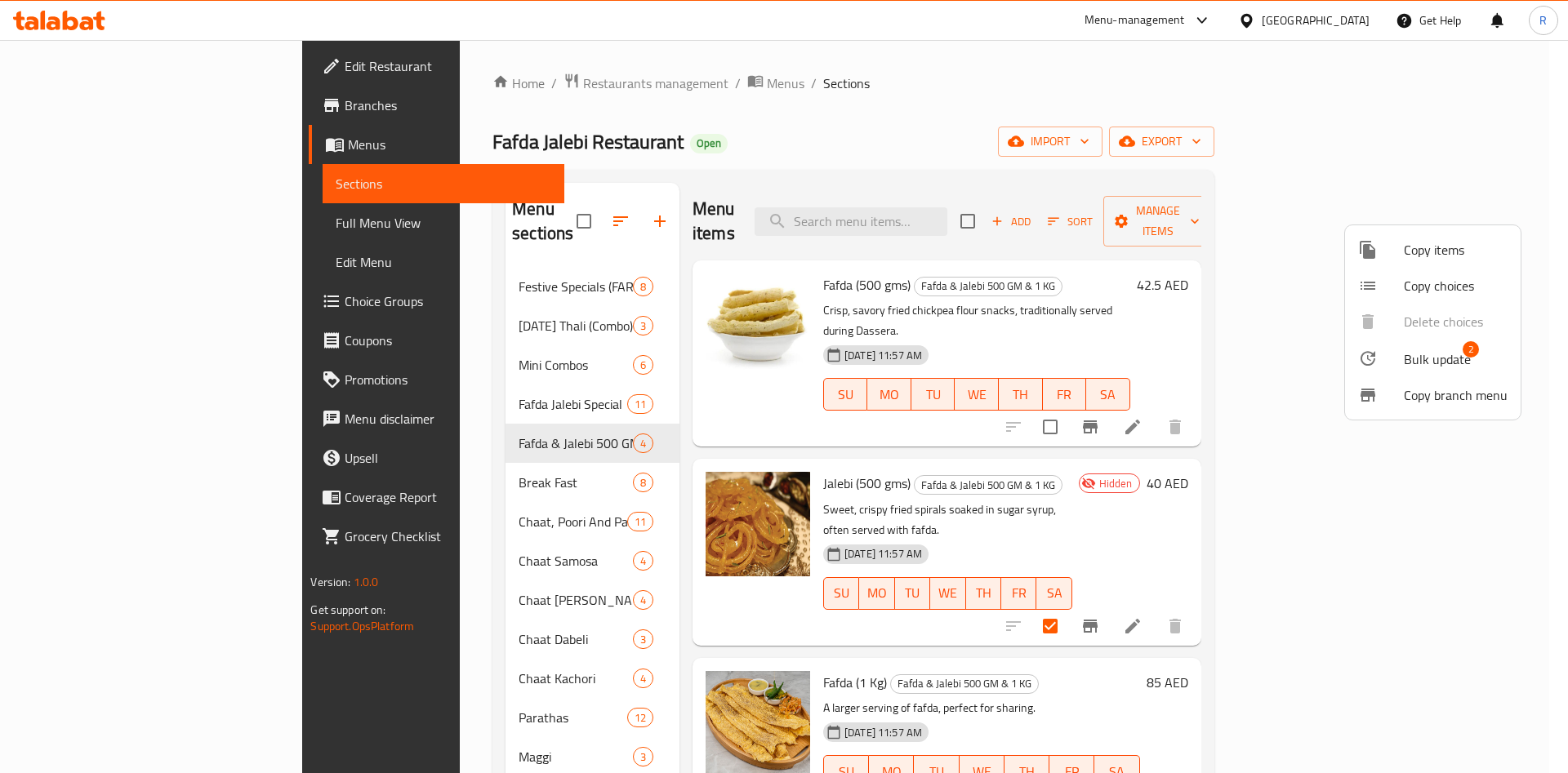
click at [1442, 245] on span "Copy items" at bounding box center [1455, 249] width 103 height 19
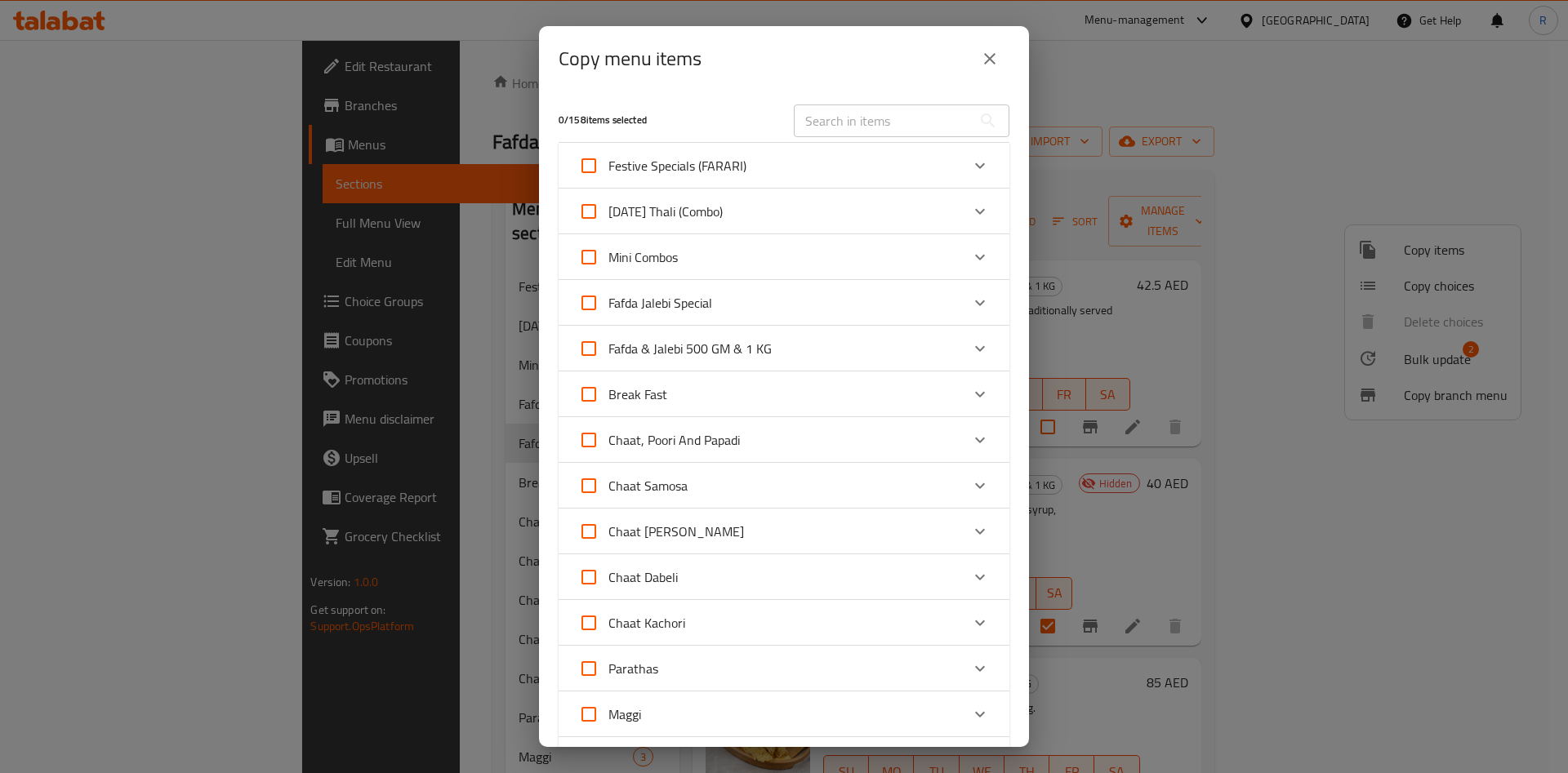
click at [714, 342] on span "Fafda & Jalebi 500 GM & 1 KG" at bounding box center [690, 348] width 163 height 24
click at [608, 342] on input "Fafda & Jalebi 500 GM & 1 KG" at bounding box center [589, 348] width 40 height 40
checkbox input "true"
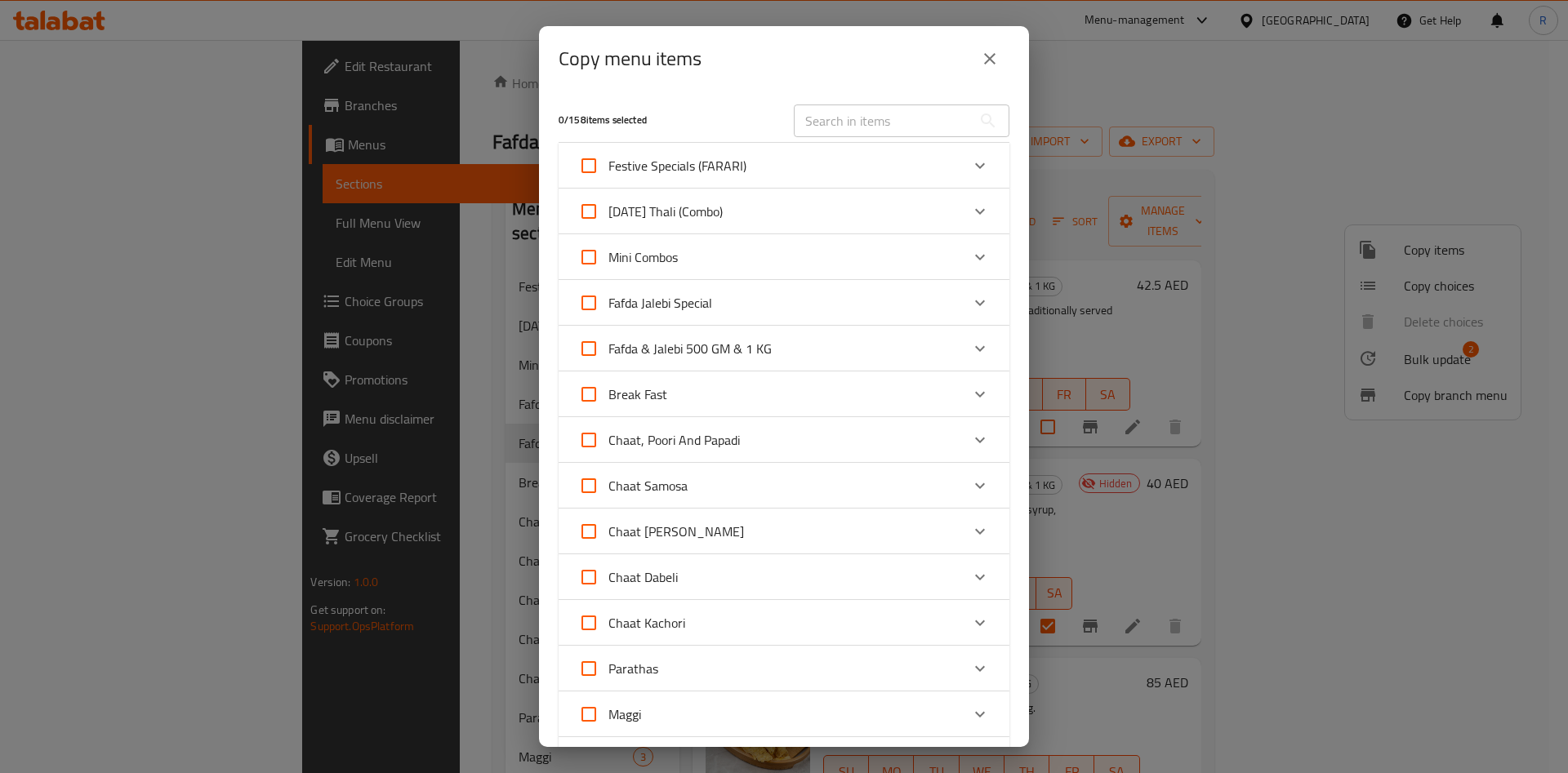
checkbox input "true"
click at [717, 341] on span "Fafda & Jalebi 500 GM & 1 KG" at bounding box center [690, 348] width 163 height 24
click at [608, 341] on input "Fafda & Jalebi 500 GM & 1 KG" at bounding box center [589, 348] width 40 height 40
checkbox input "false"
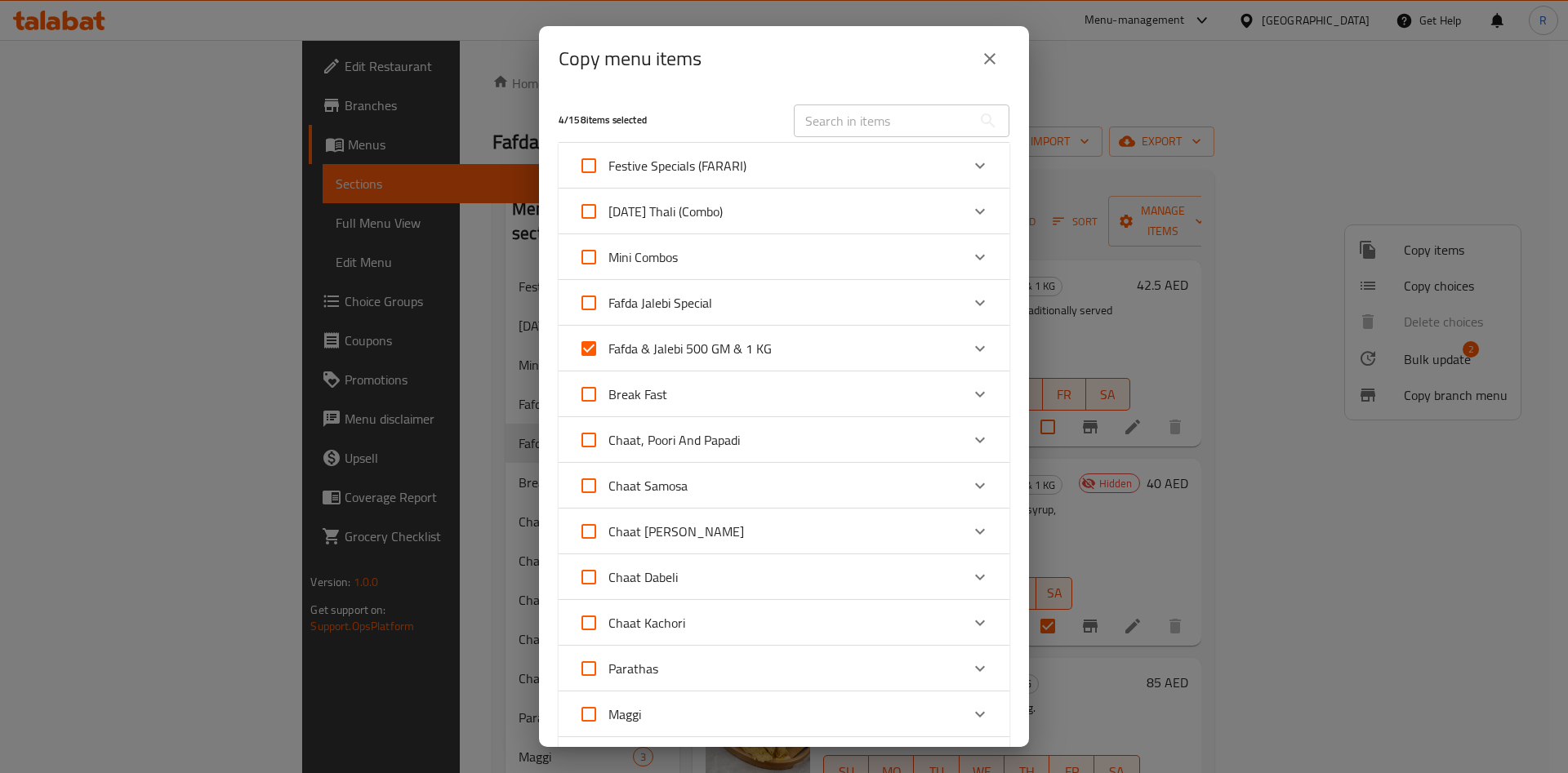
checkbox input "false"
click at [970, 348] on icon "Expand" at bounding box center [979, 348] width 19 height 19
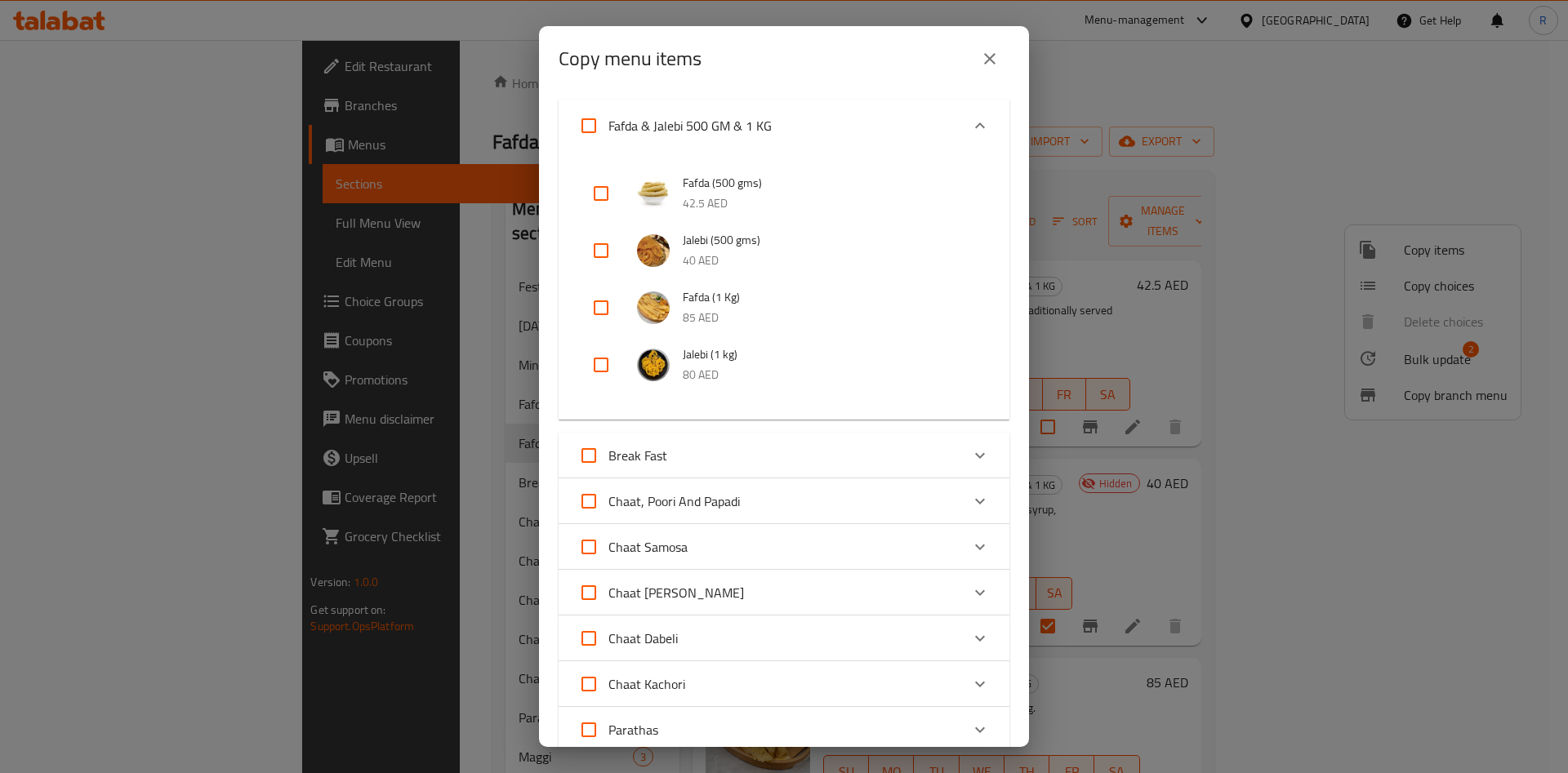
scroll to position [245, 0]
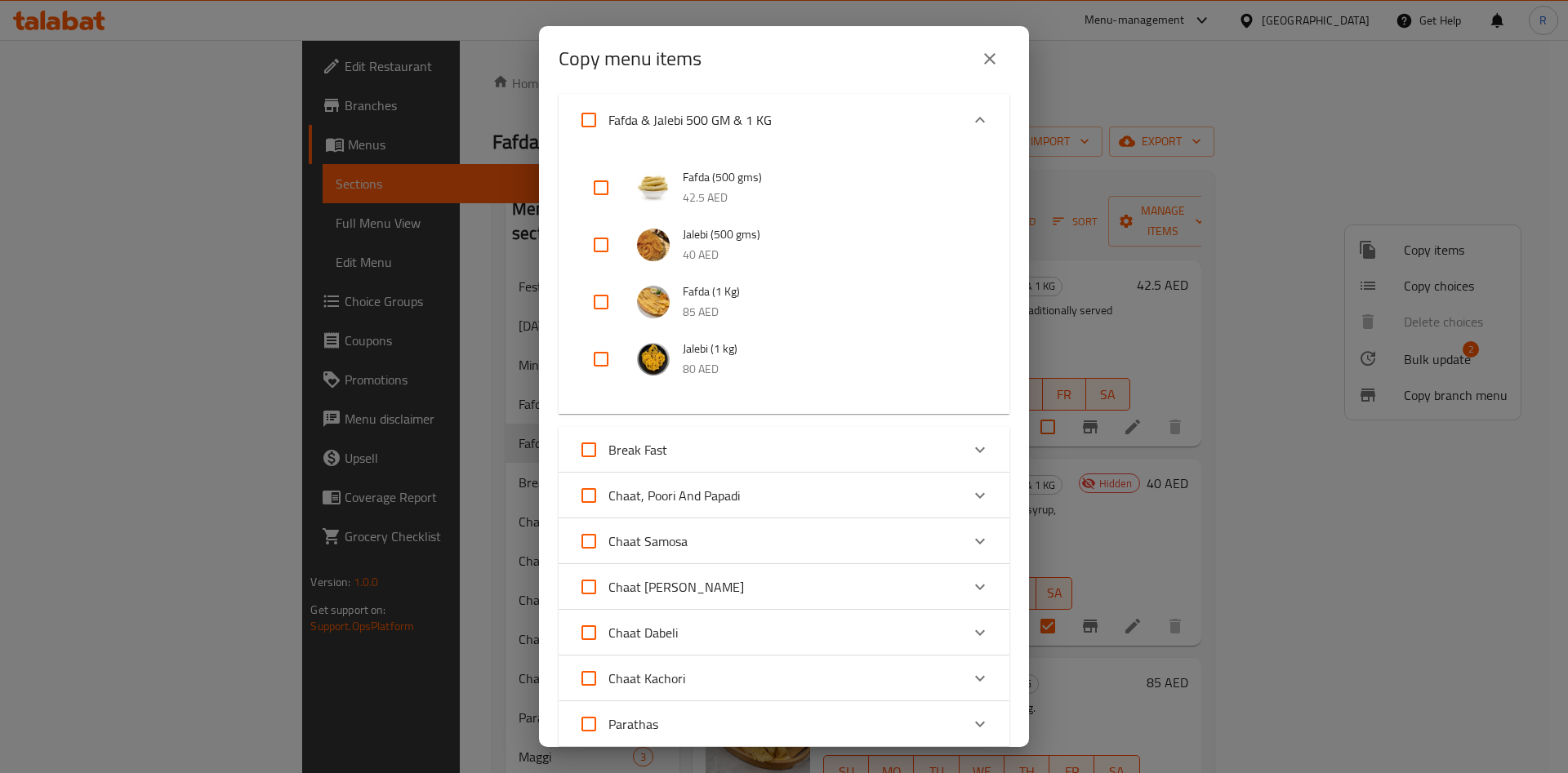
click at [603, 238] on input "checkbox" at bounding box center [601, 245] width 40 height 40
checkbox input "true"
click at [599, 303] on input "checkbox" at bounding box center [601, 302] width 40 height 40
click at [607, 299] on input "checkbox" at bounding box center [601, 302] width 40 height 40
checkbox input "false"
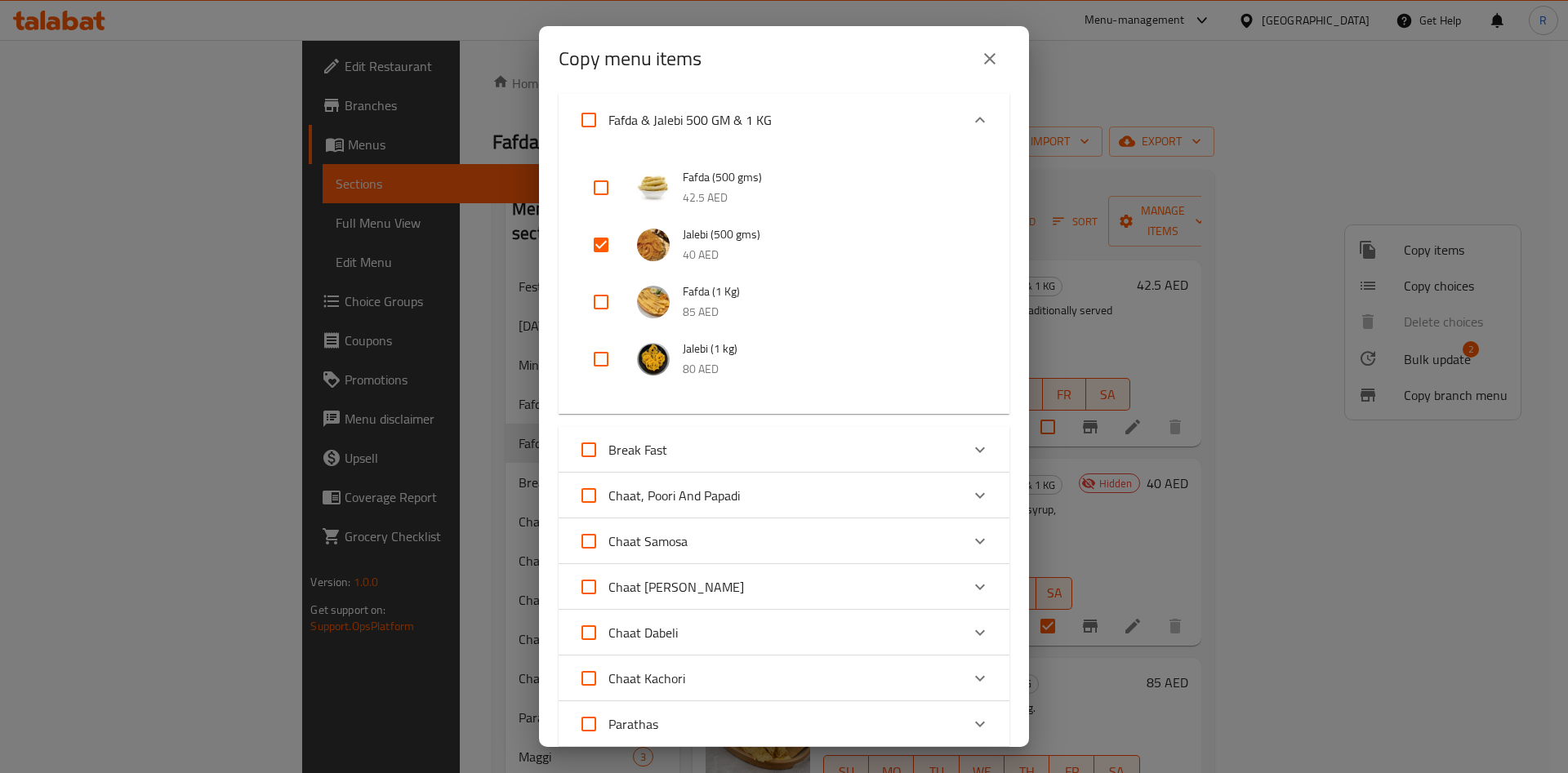
click at [610, 364] on input "checkbox" at bounding box center [601, 359] width 40 height 40
checkbox input "true"
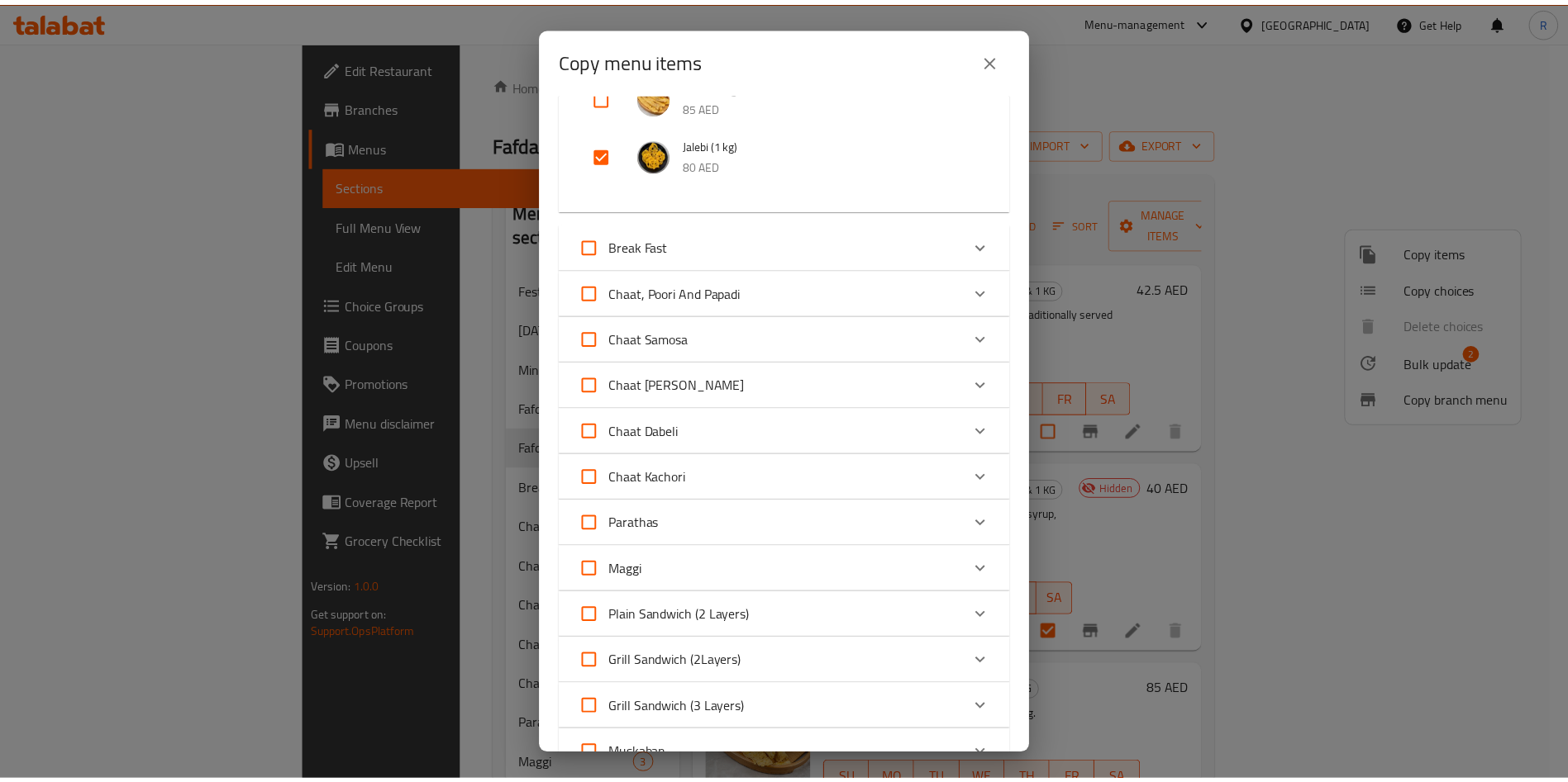
scroll to position [902, 0]
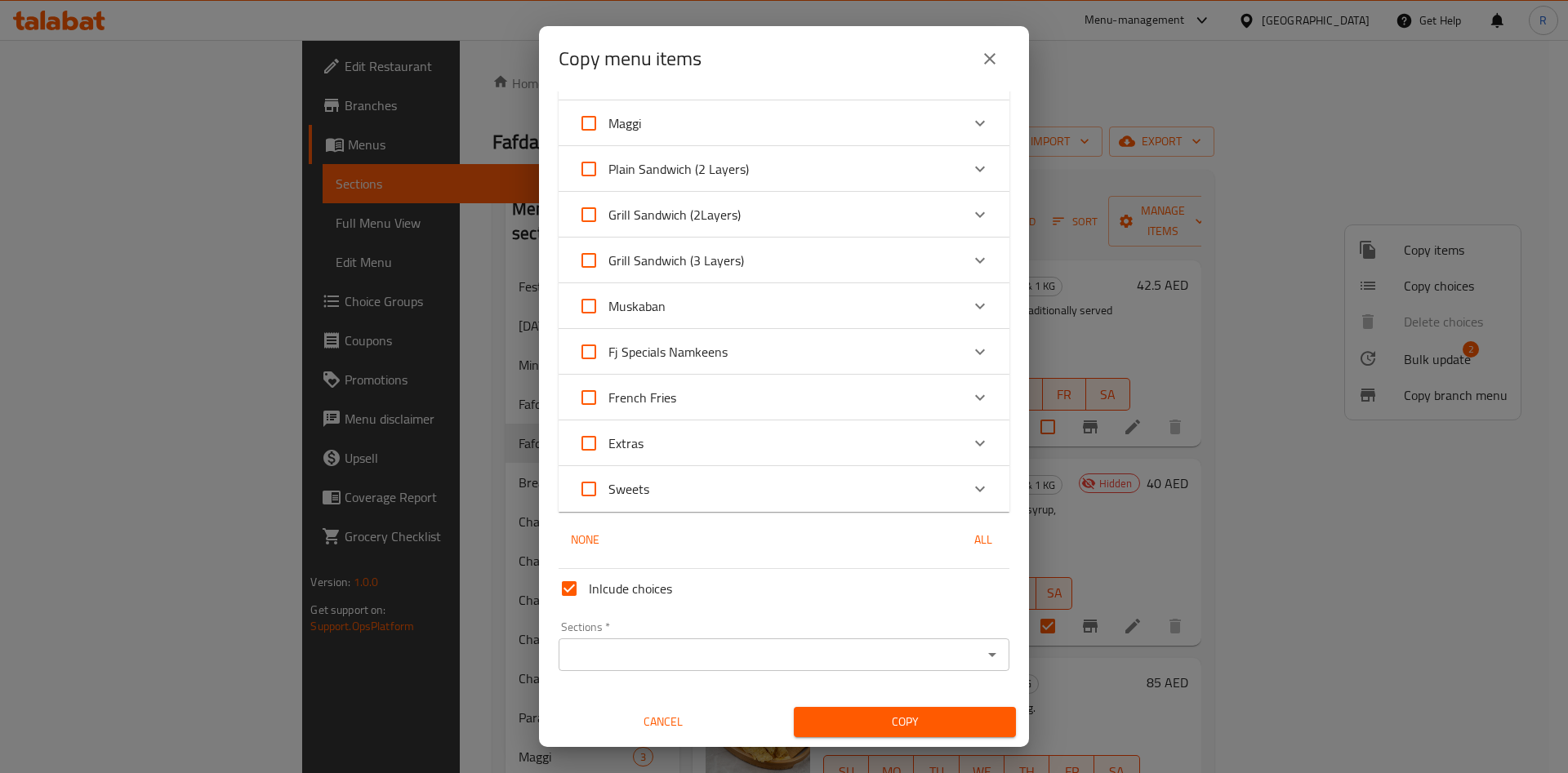
click at [805, 633] on div "Sections   * Sections *" at bounding box center [784, 646] width 451 height 50
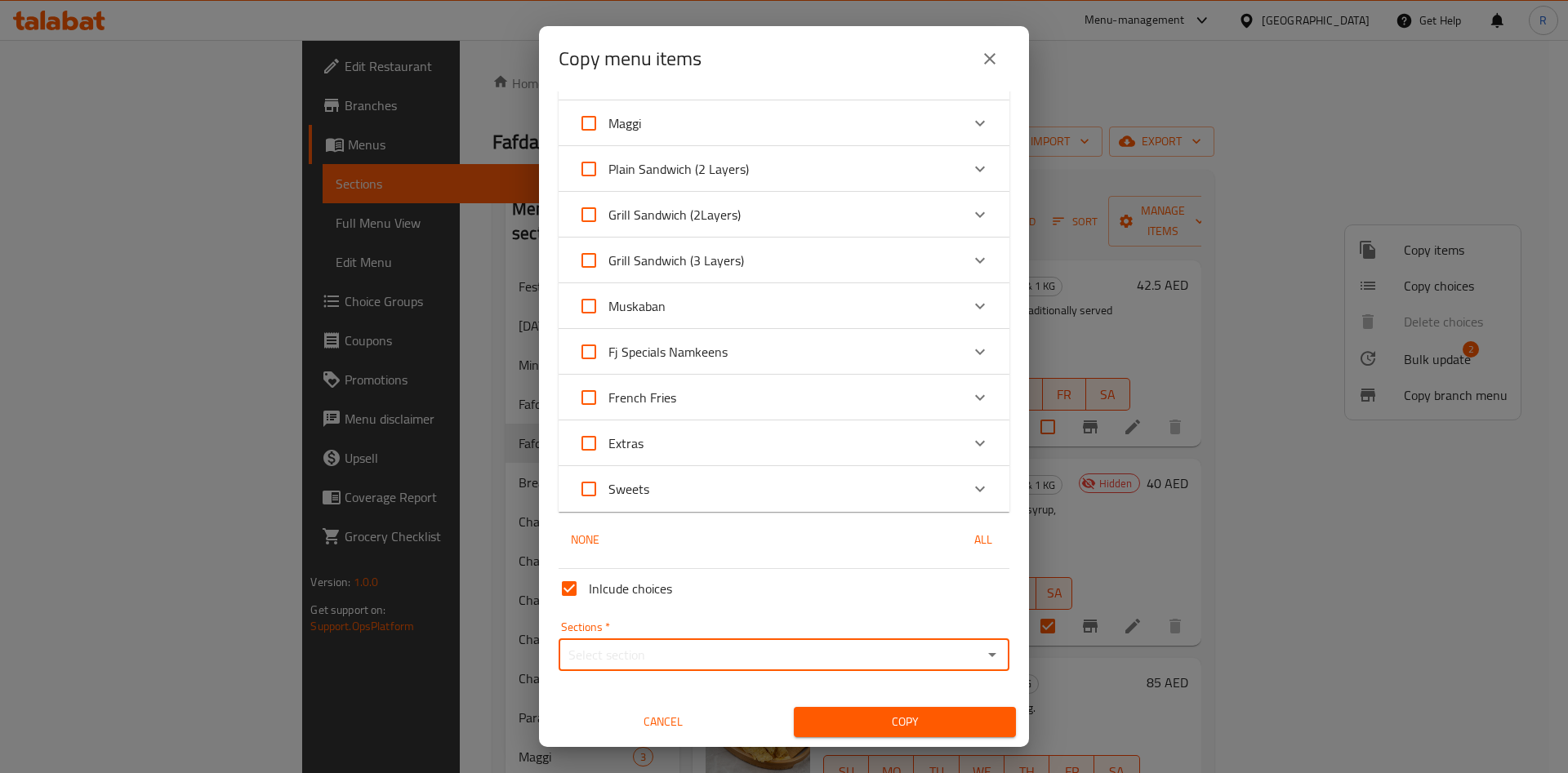
click at [805, 648] on input "Sections   *" at bounding box center [771, 654] width 414 height 23
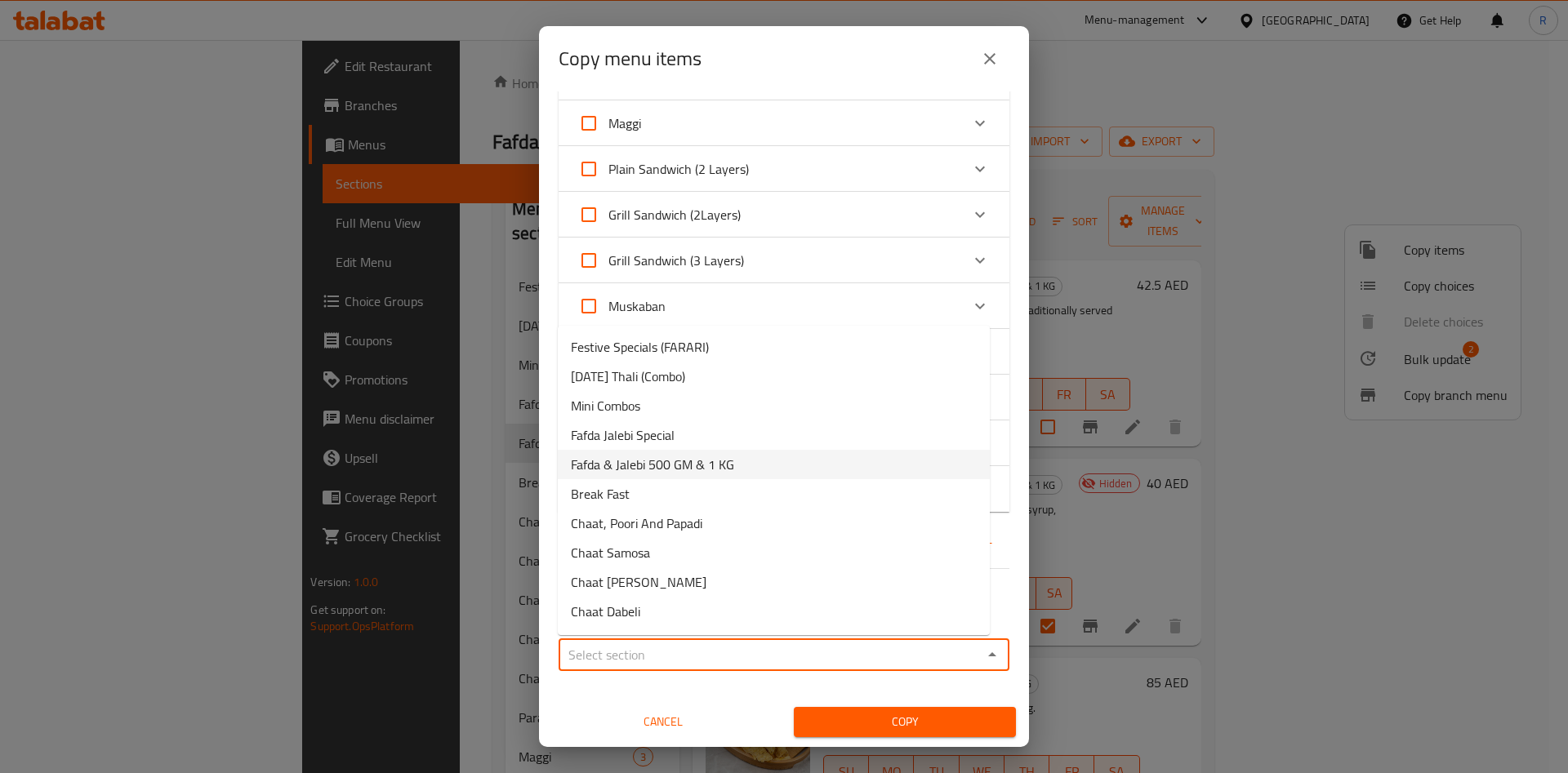
click at [715, 464] on span "Fafda & Jalebi 500 GM & 1 KG" at bounding box center [653, 464] width 163 height 19
type input "Fafda & Jalebi 500 GM & 1 KG"
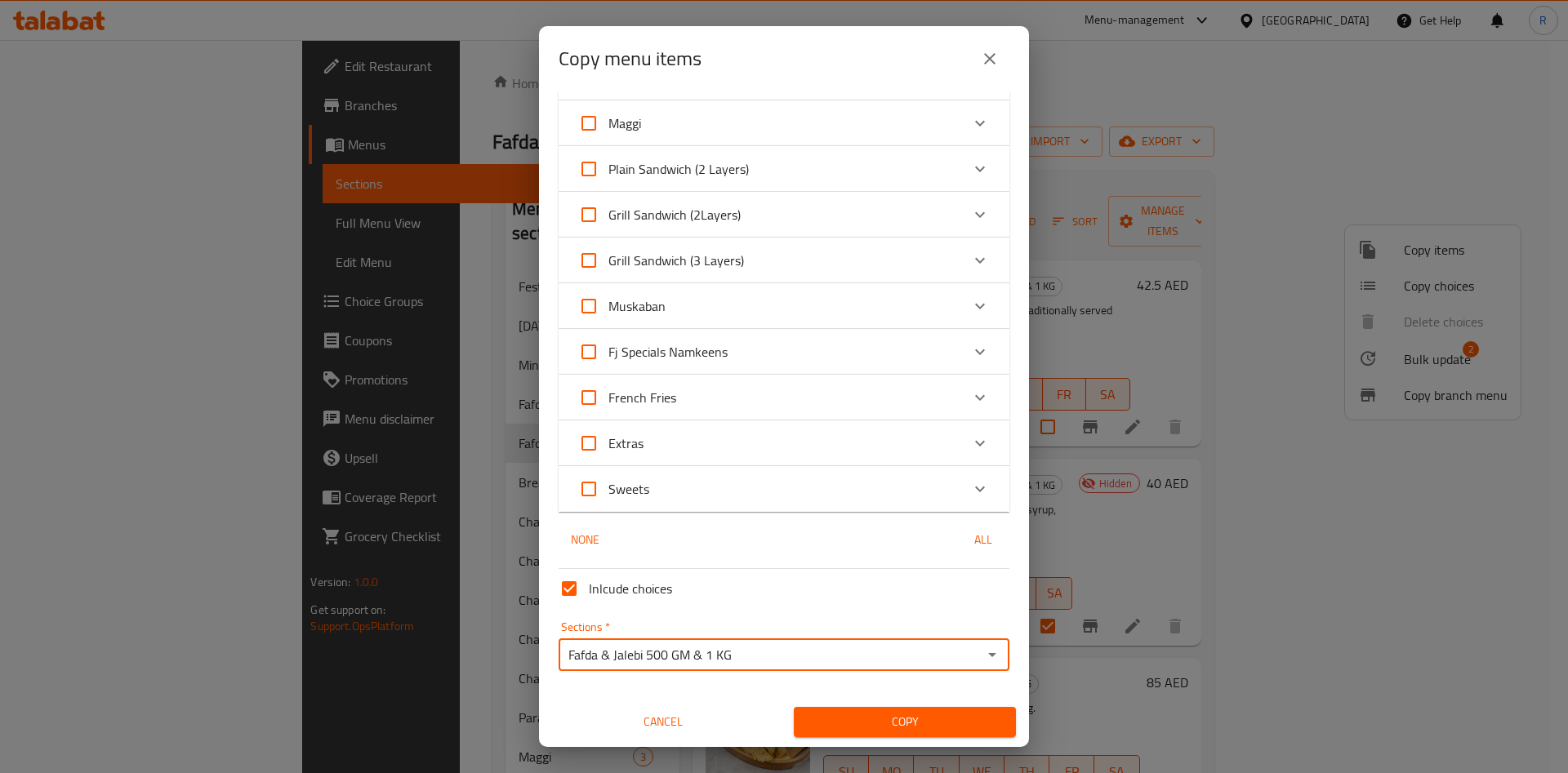
click at [874, 728] on span "Copy" at bounding box center [904, 723] width 196 height 20
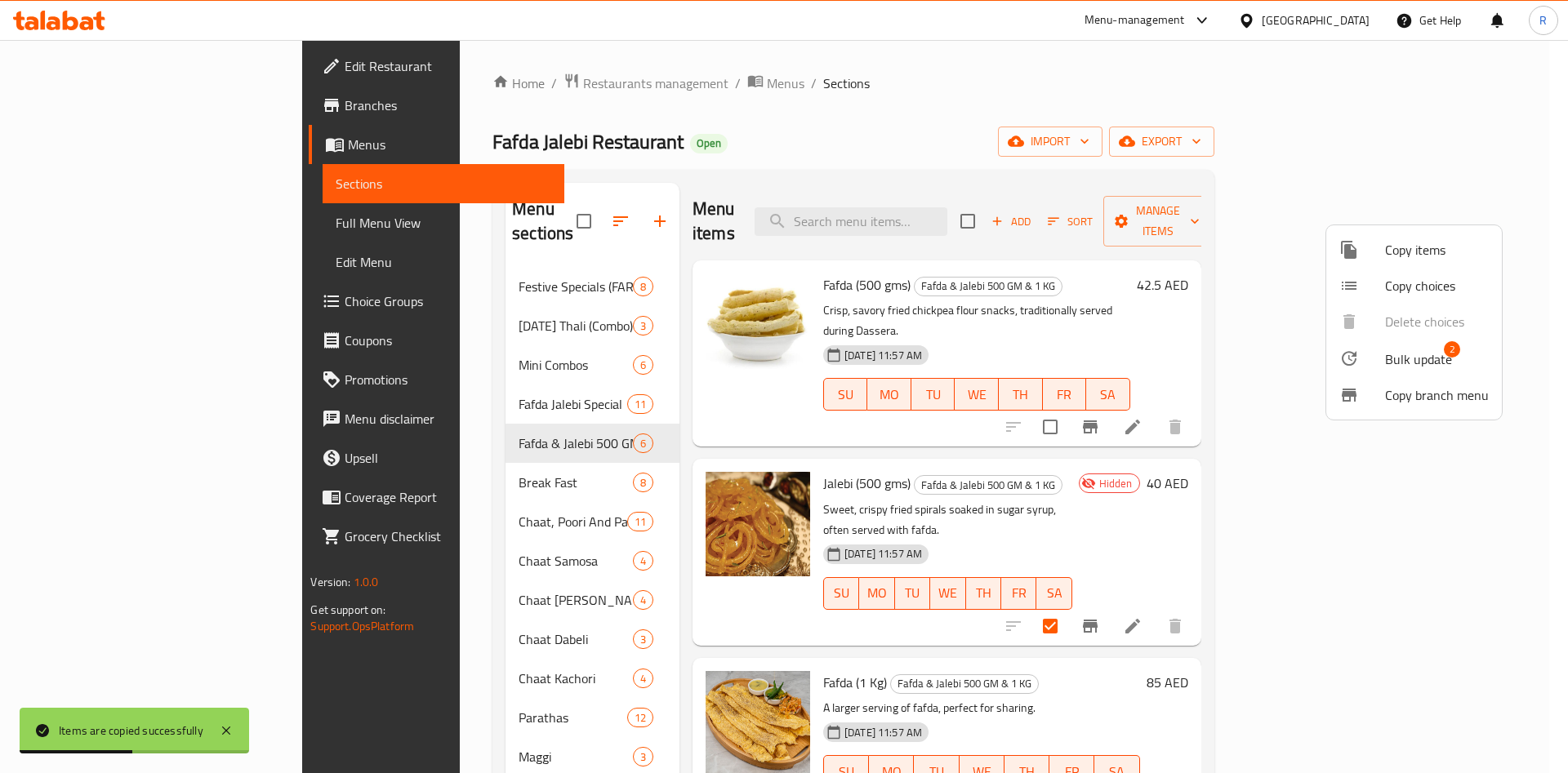
click at [1053, 172] on div at bounding box center [784, 386] width 1568 height 773
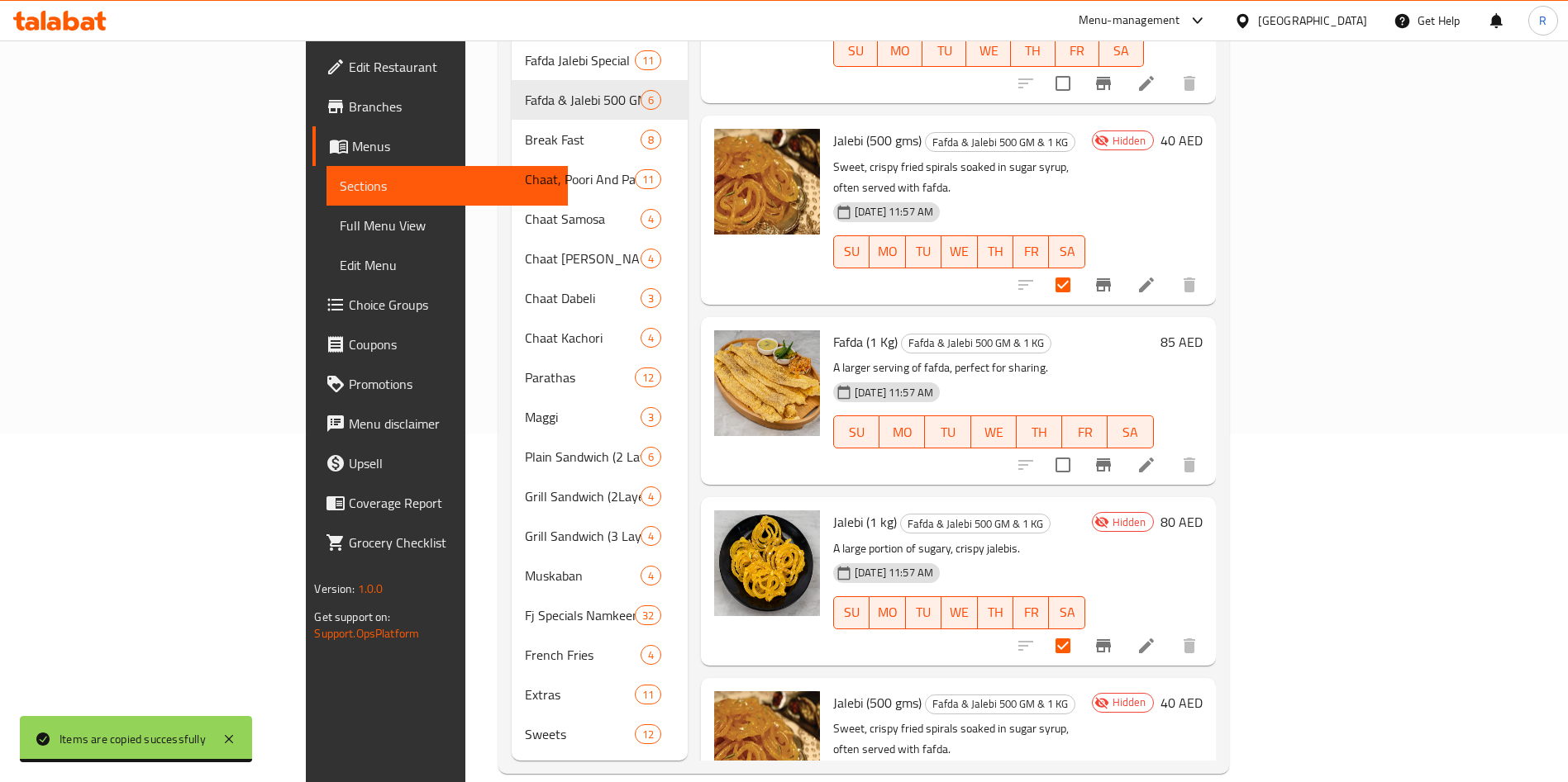
scroll to position [0, 0]
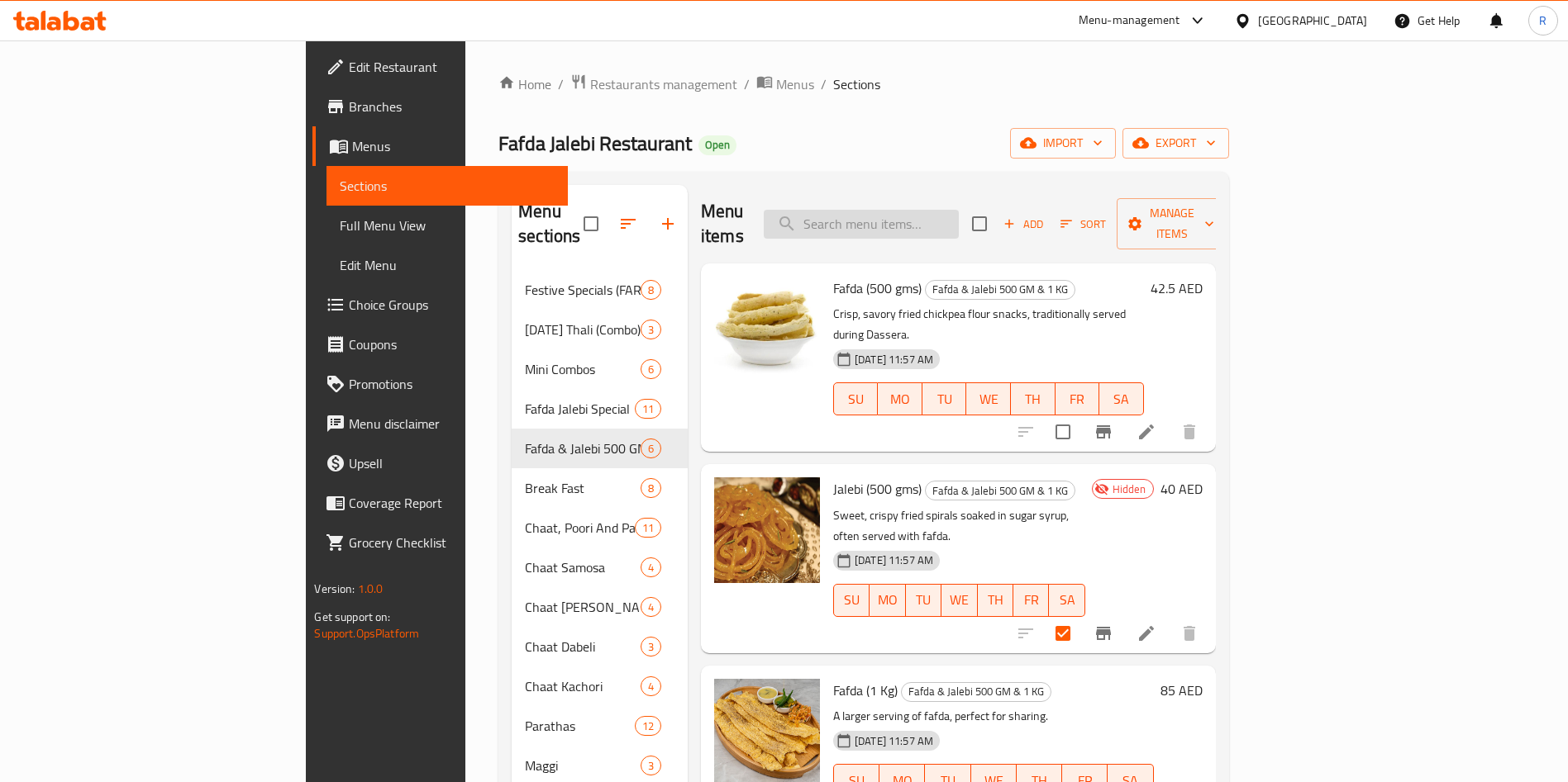
click at [922, 210] on input "search" at bounding box center [861, 225] width 195 height 29
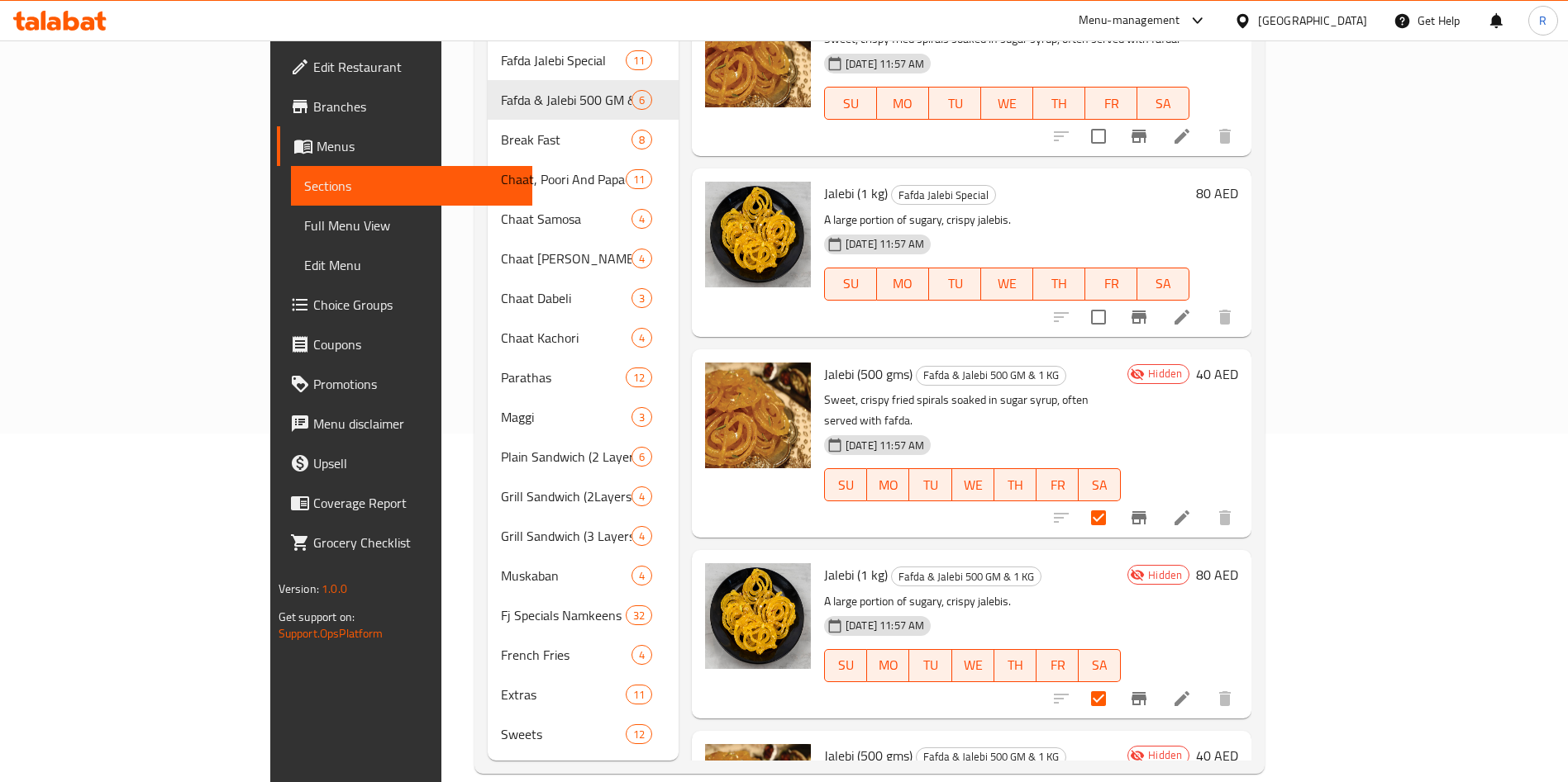
scroll to position [699, 0]
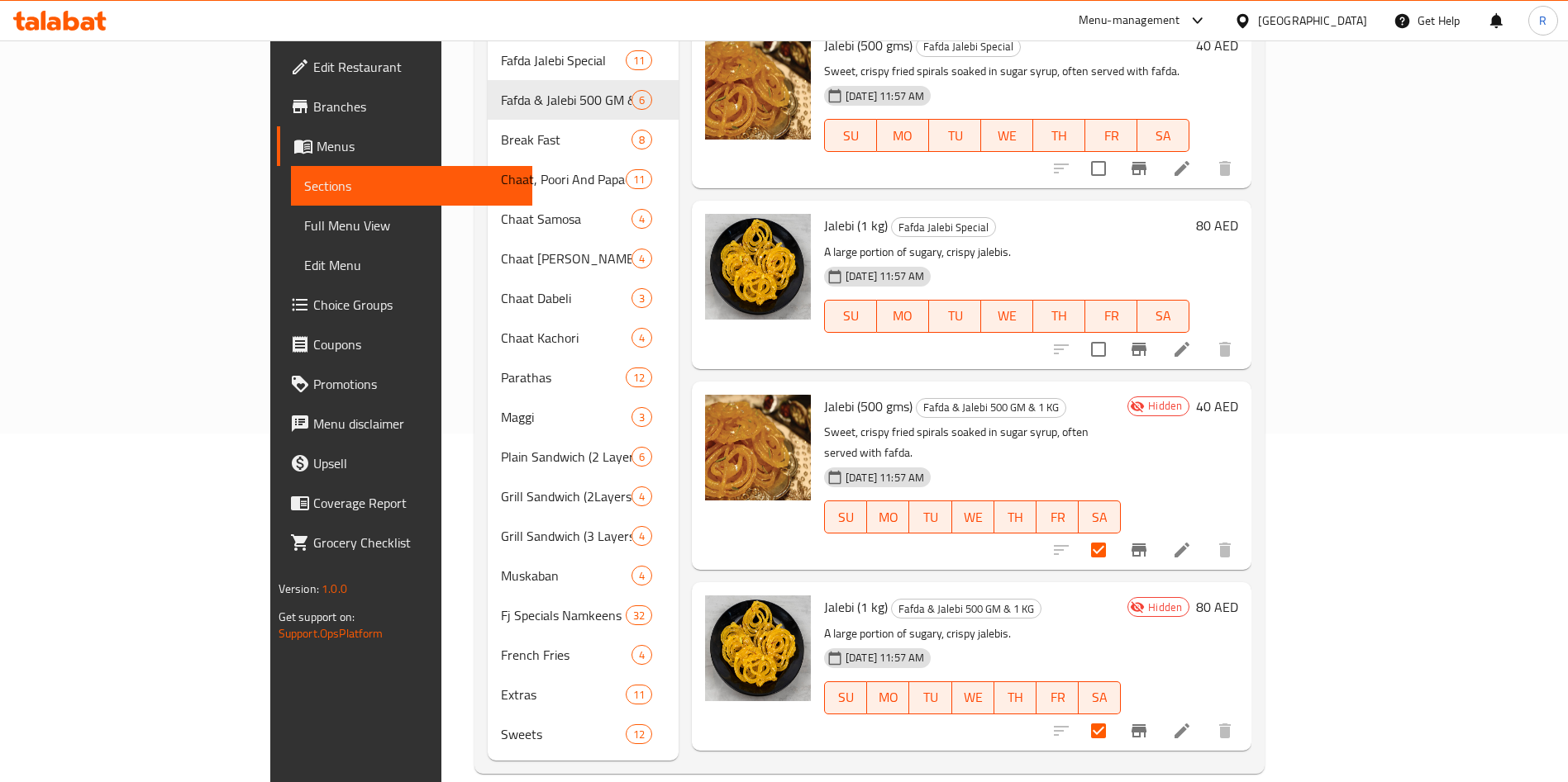
type input "jalebi"
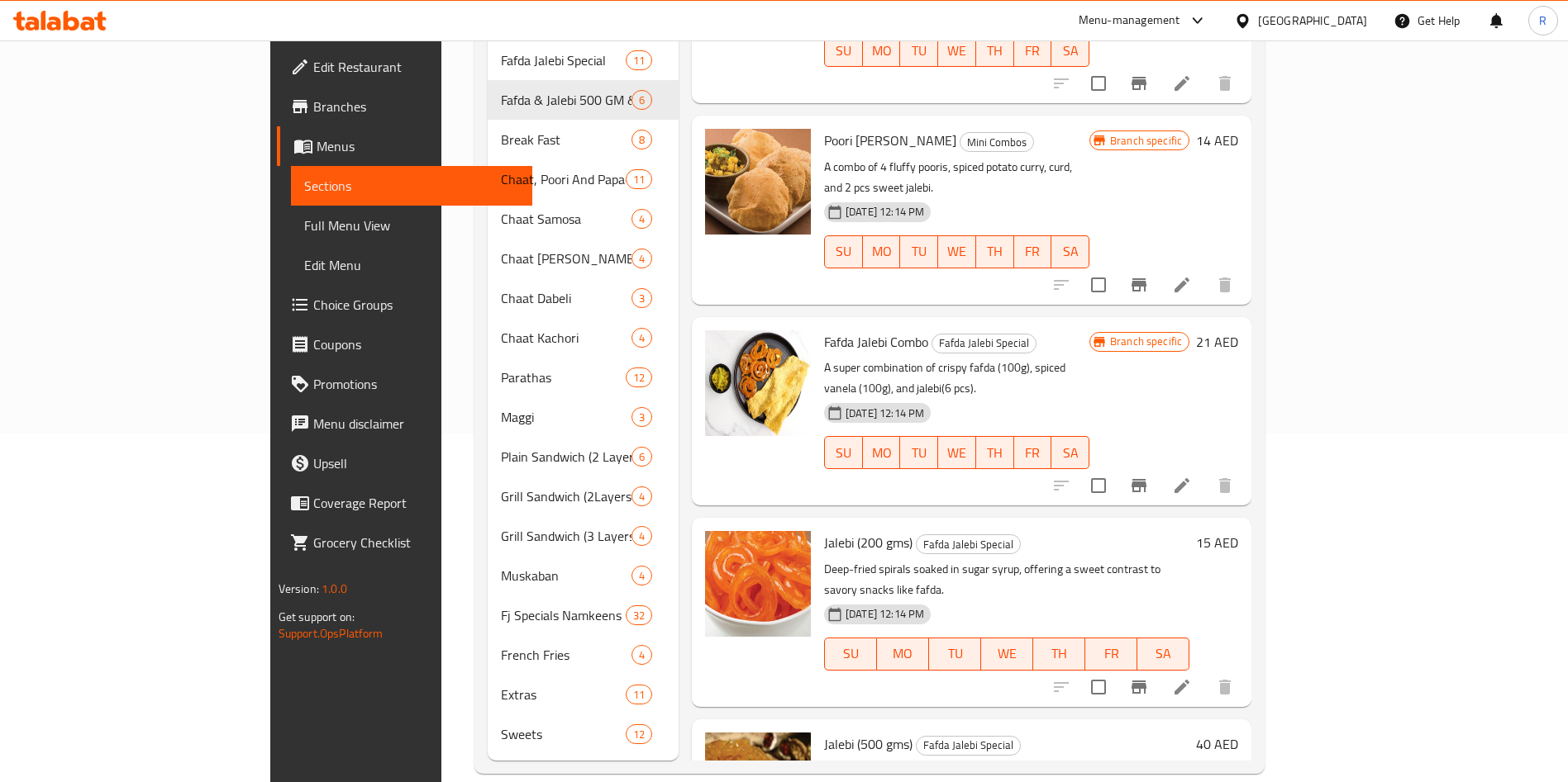
scroll to position [0, 0]
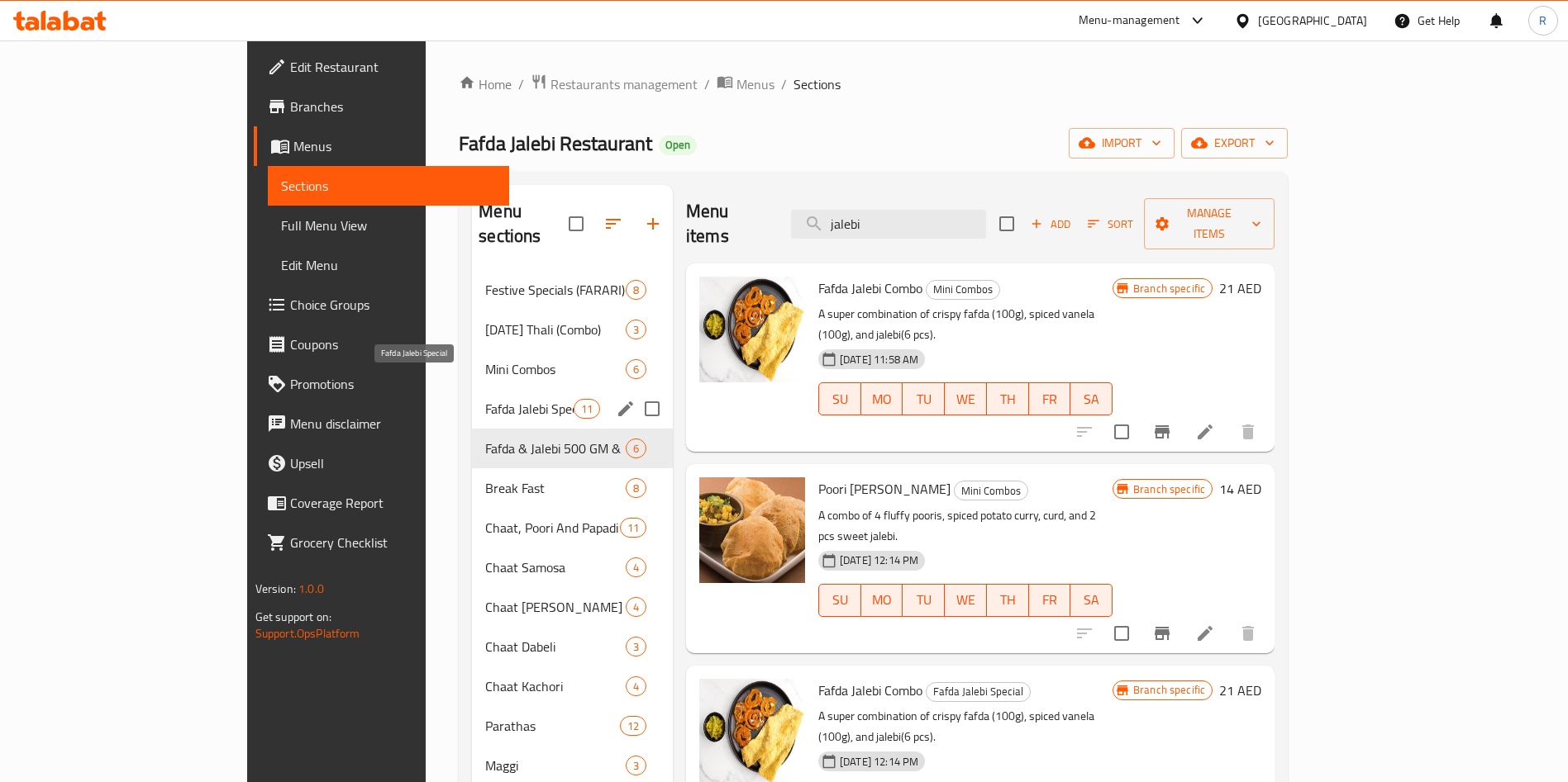
click at [485, 399] on span "Fafda Jalebi Special" at bounding box center [529, 408] width 88 height 20
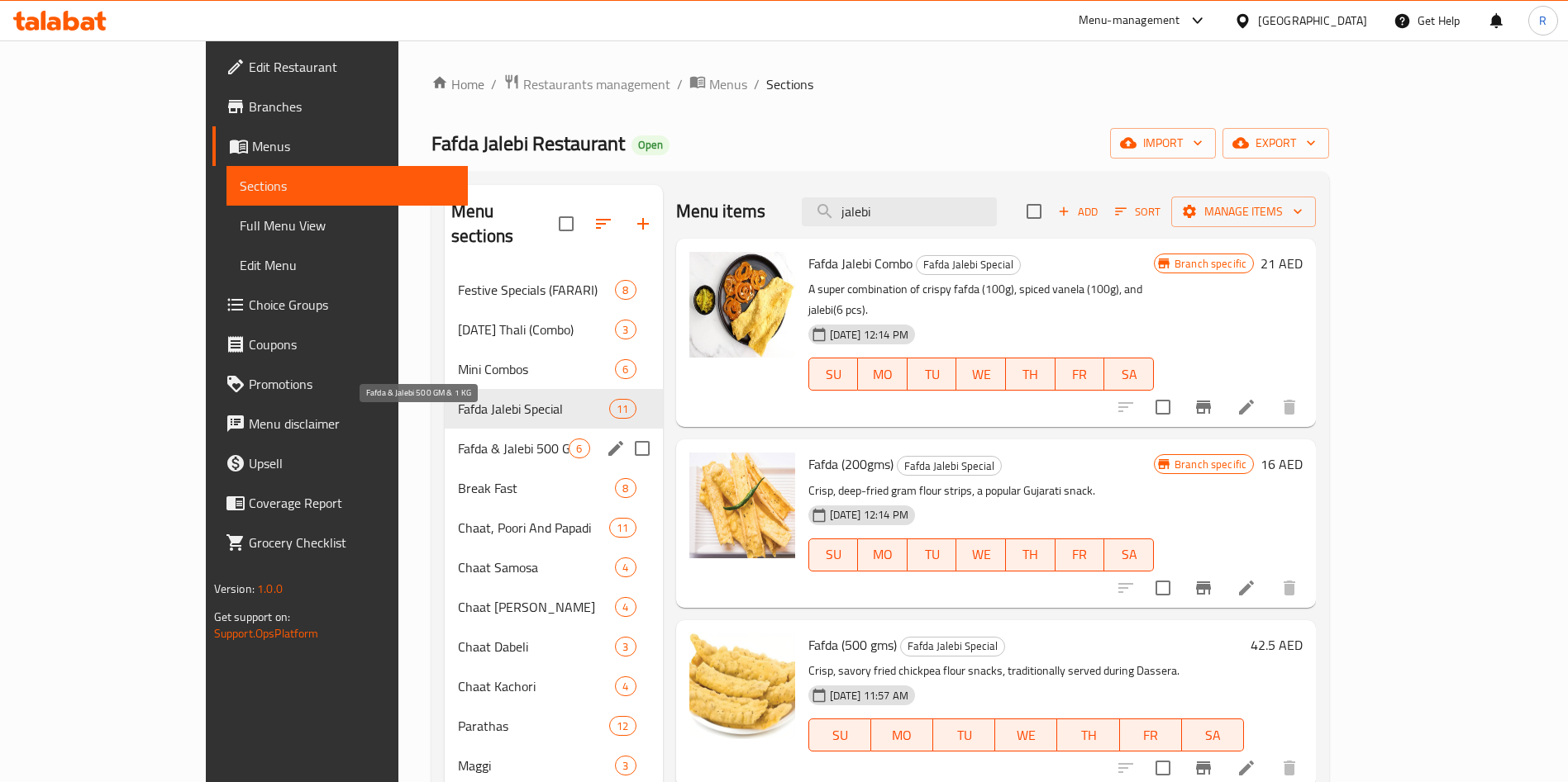
click at [458, 438] on span "Fafda & Jalebi 500 GM & 1 KG" at bounding box center [513, 448] width 111 height 20
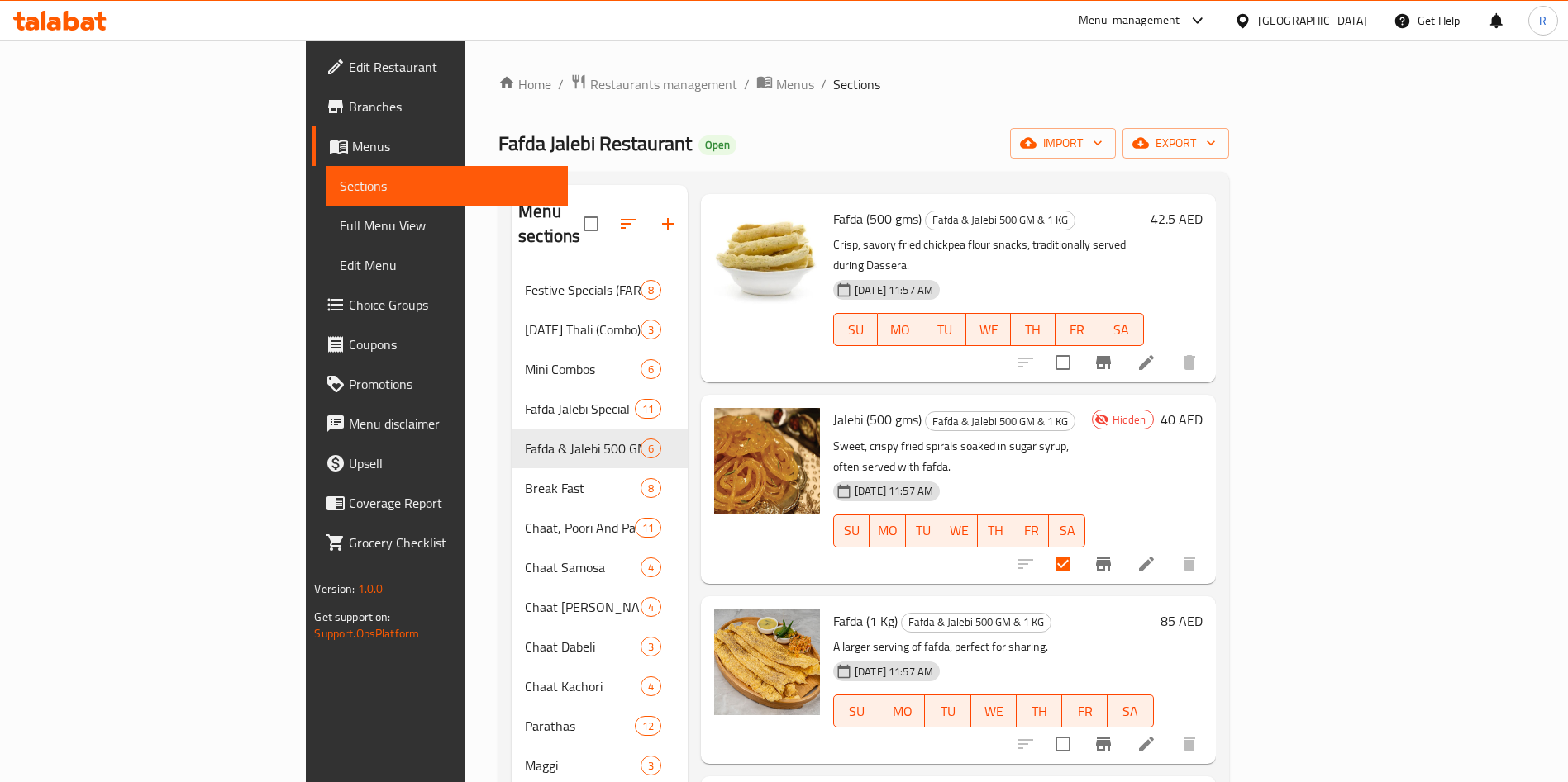
scroll to position [225, 0]
